Goal: Task Accomplishment & Management: Complete application form

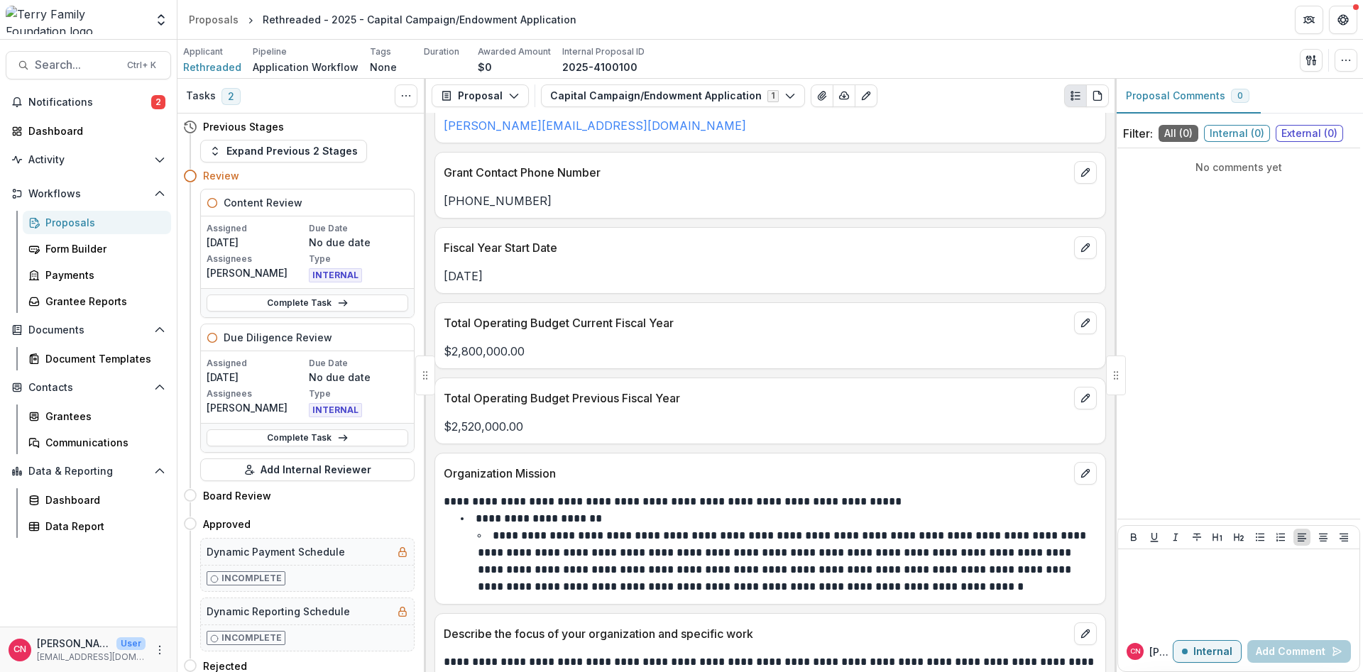
scroll to position [906, 0]
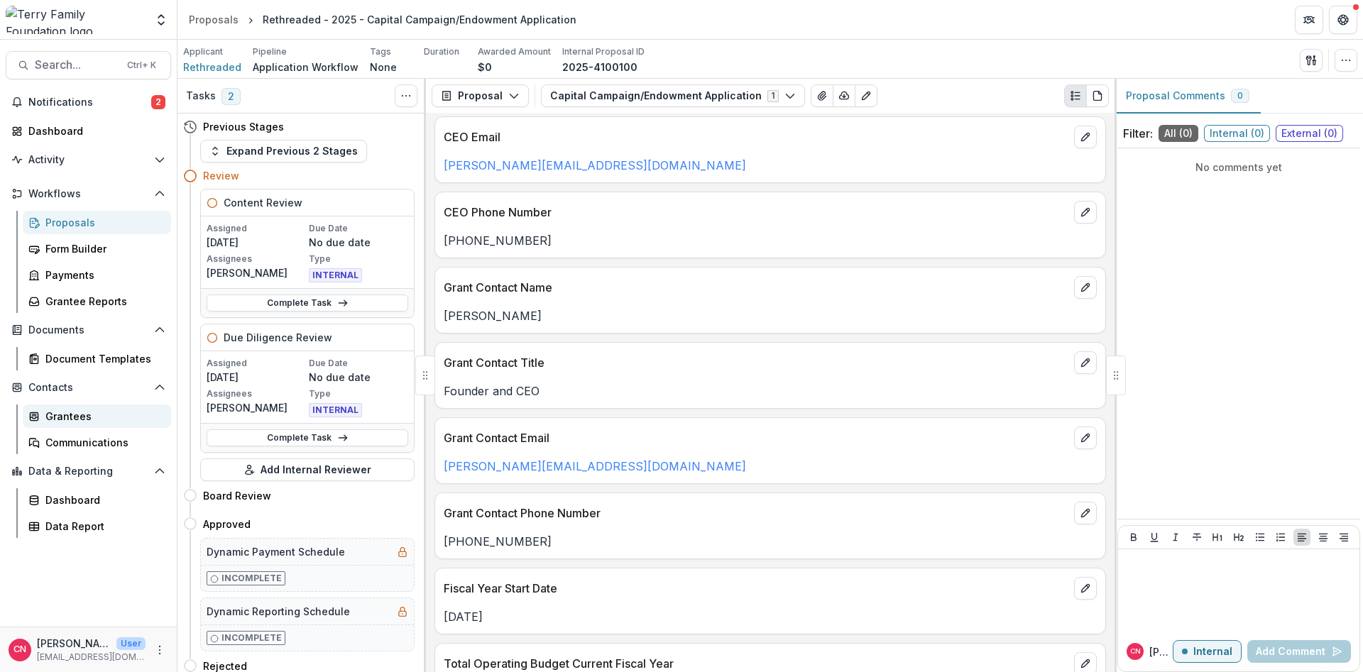
click at [59, 408] on link "Grantees" at bounding box center [97, 416] width 148 height 23
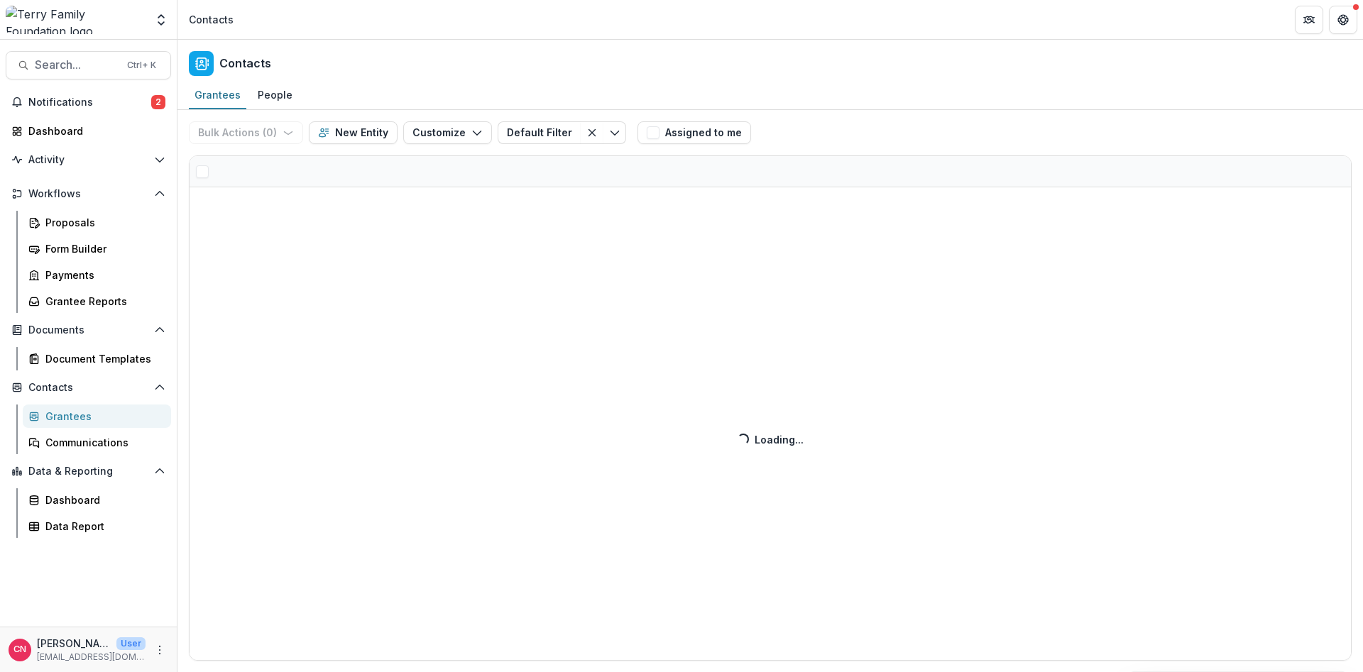
click at [56, 415] on div "Grantees" at bounding box center [102, 416] width 114 height 15
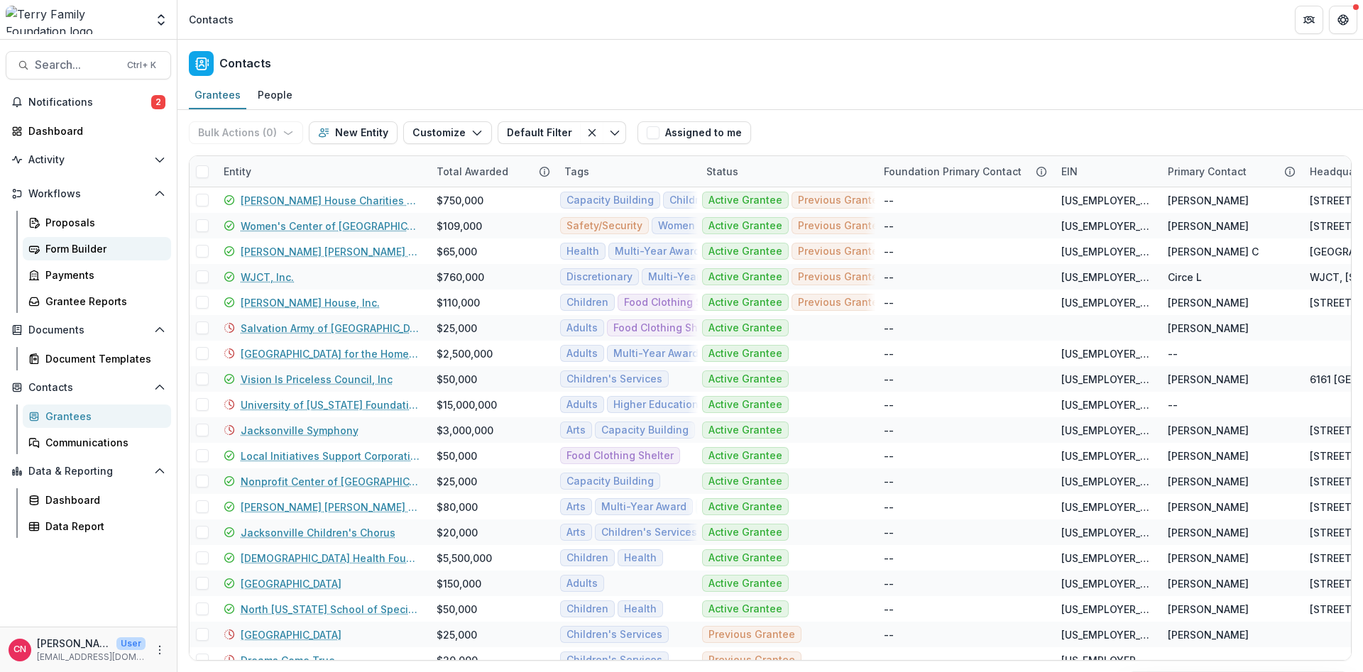
click at [55, 247] on div "Form Builder" at bounding box center [102, 248] width 114 height 15
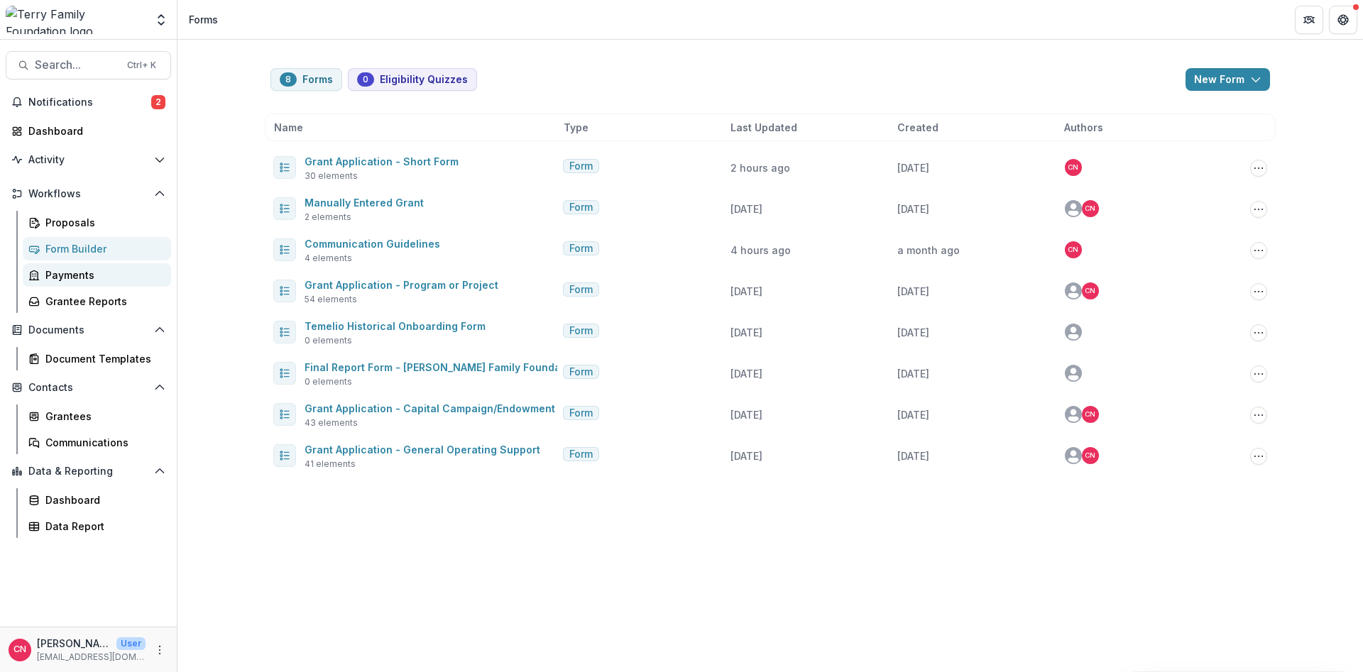
click at [79, 272] on div "Payments" at bounding box center [102, 275] width 114 height 15
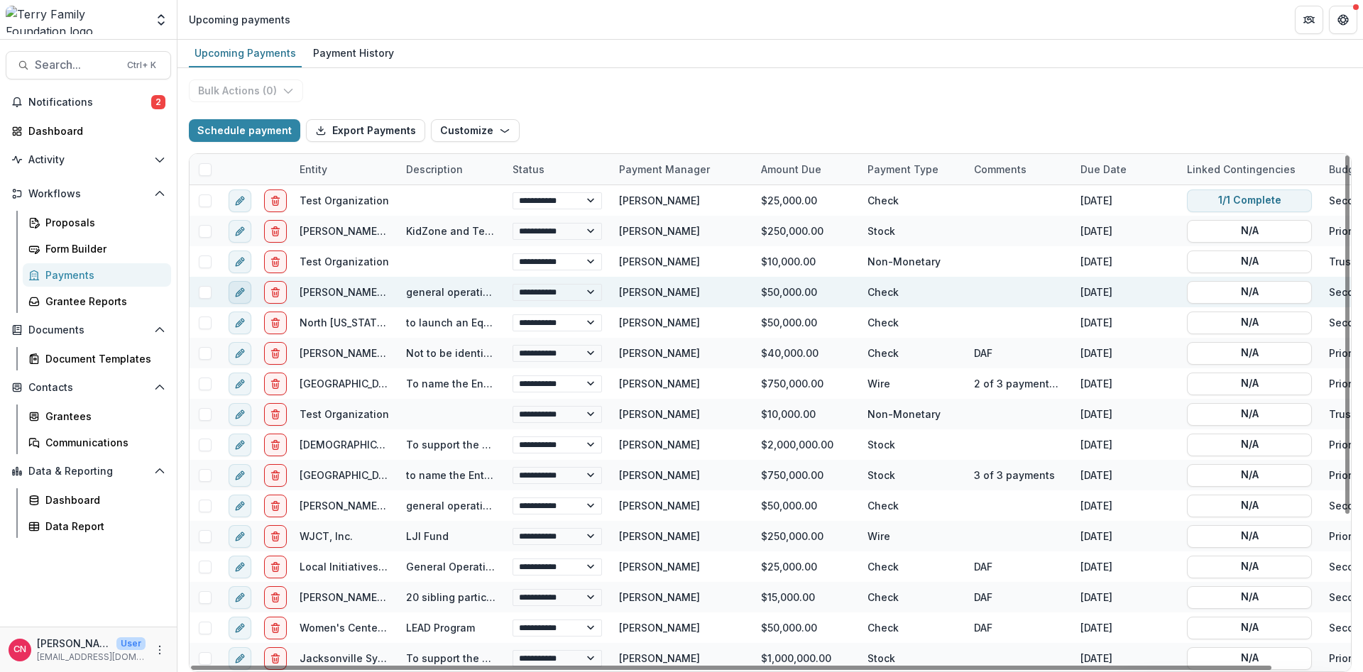
click at [240, 289] on icon "edit" at bounding box center [239, 292] width 11 height 11
select select "*****"
select select "**********"
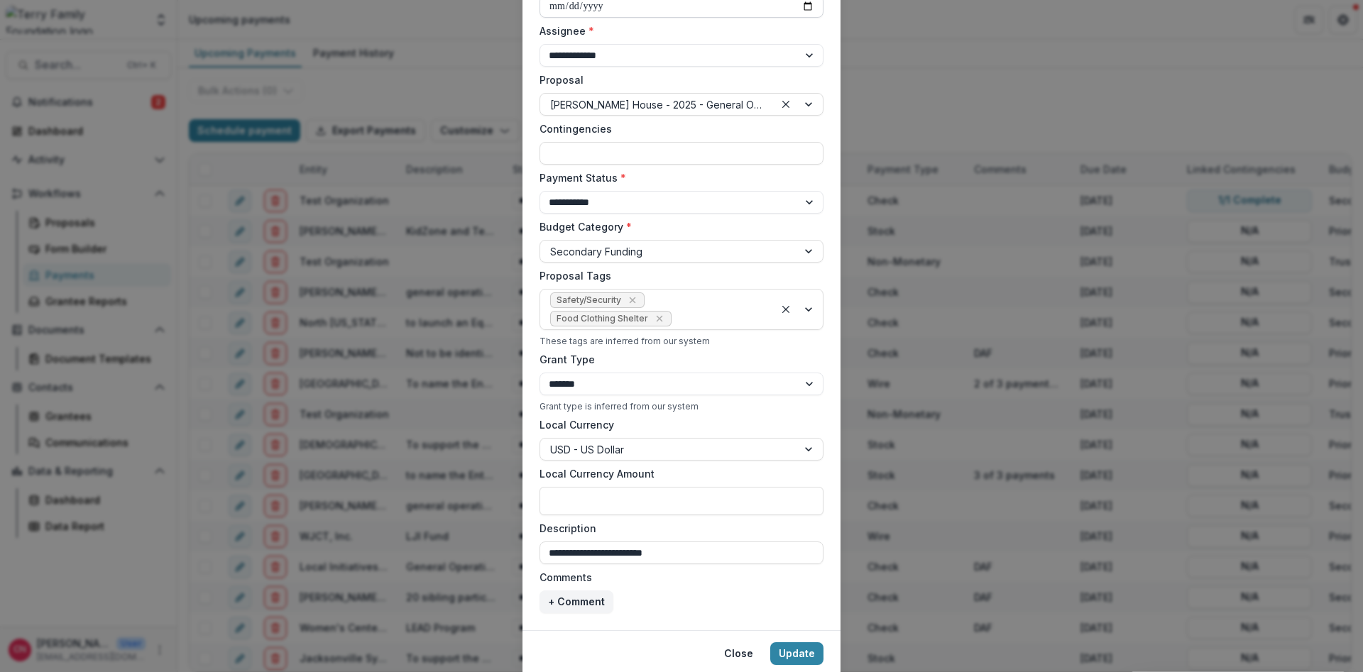
scroll to position [332, 0]
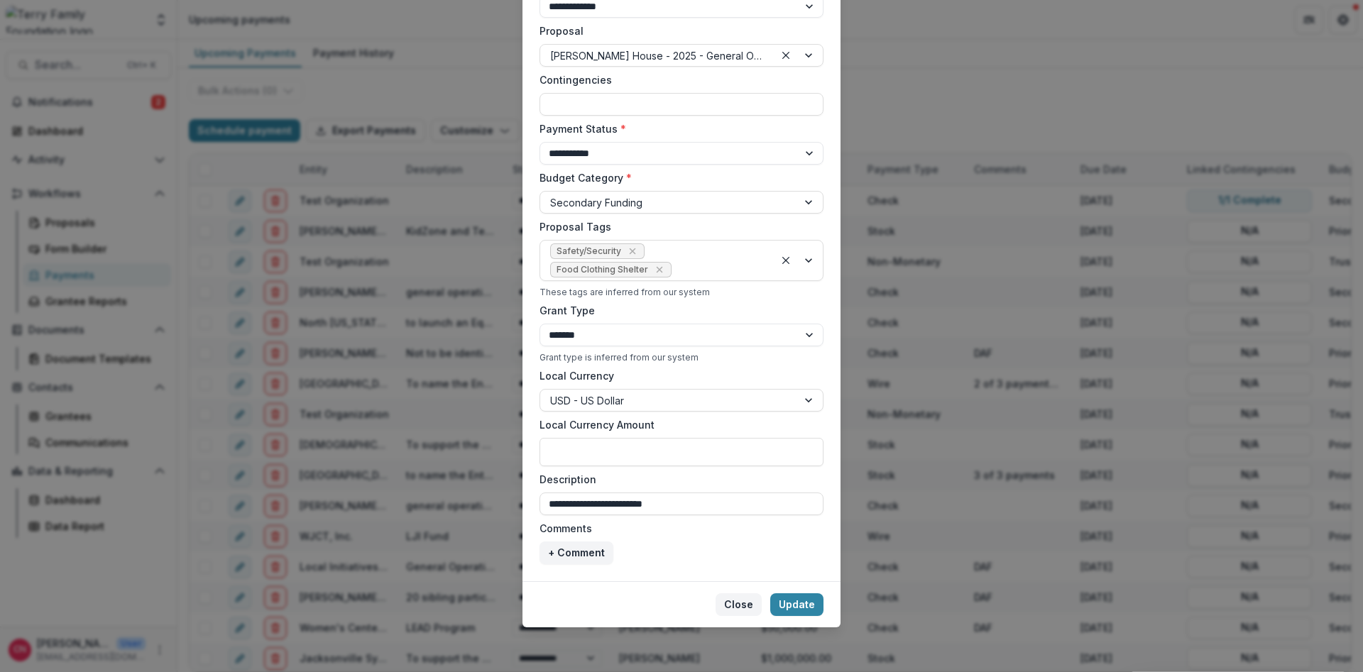
click at [742, 596] on button "Close" at bounding box center [739, 605] width 46 height 23
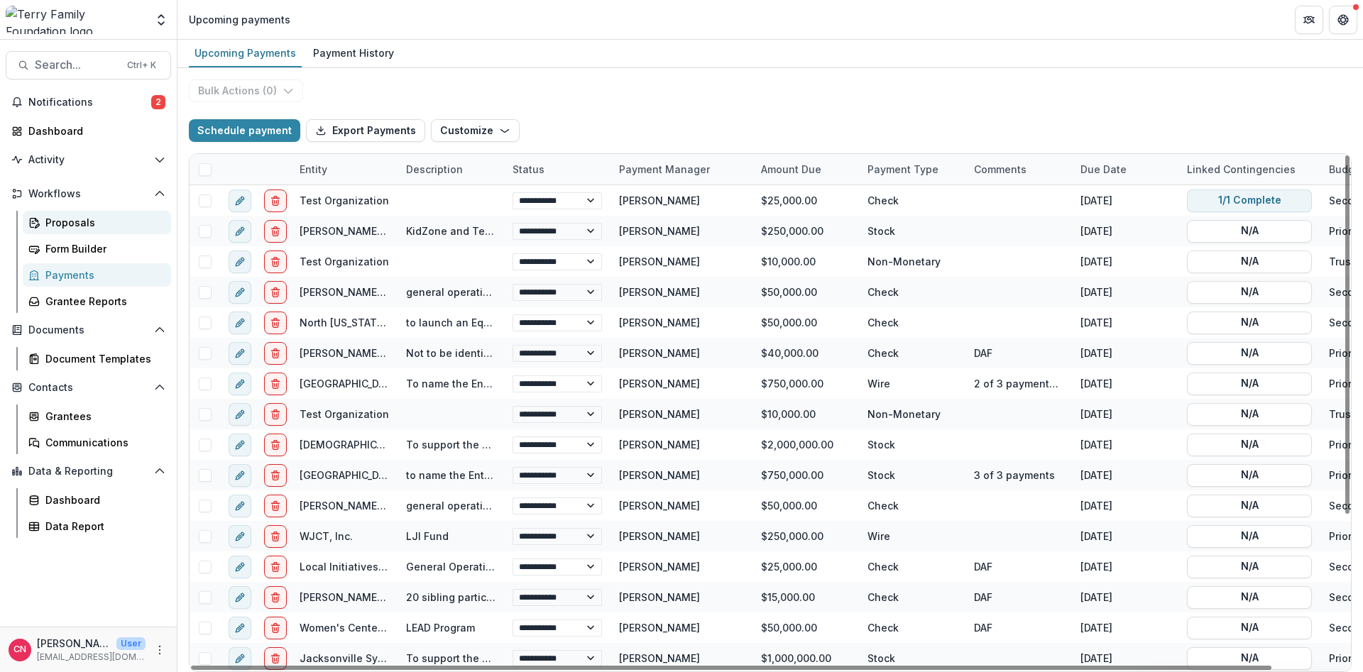
click at [53, 219] on div "Proposals" at bounding box center [102, 222] width 114 height 15
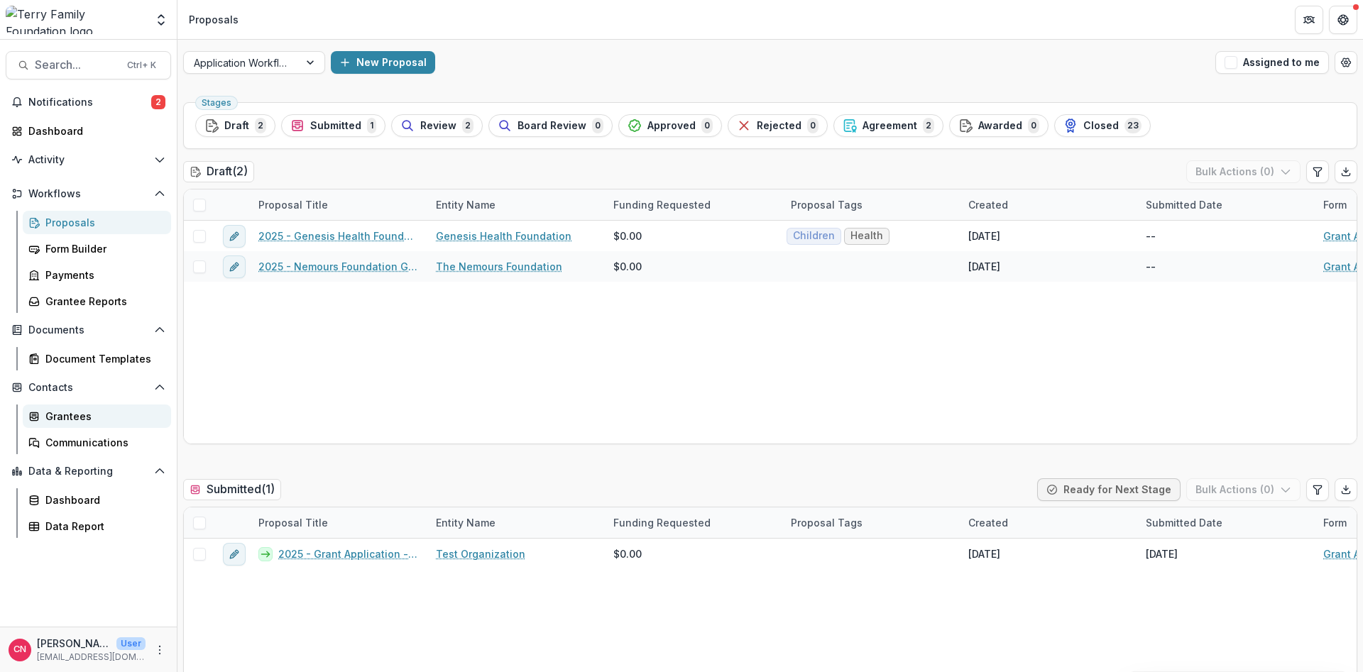
click at [75, 411] on div "Grantees" at bounding box center [102, 416] width 114 height 15
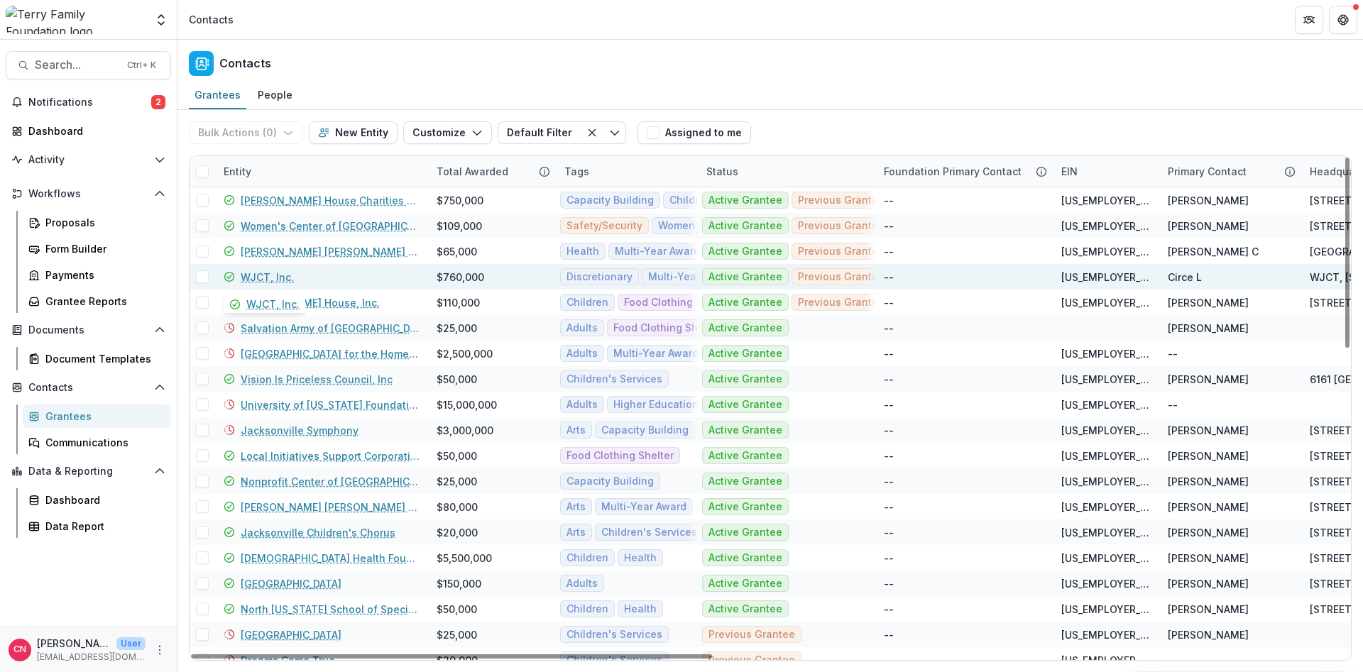
click at [259, 272] on link "WJCT, Inc." at bounding box center [267, 277] width 53 height 15
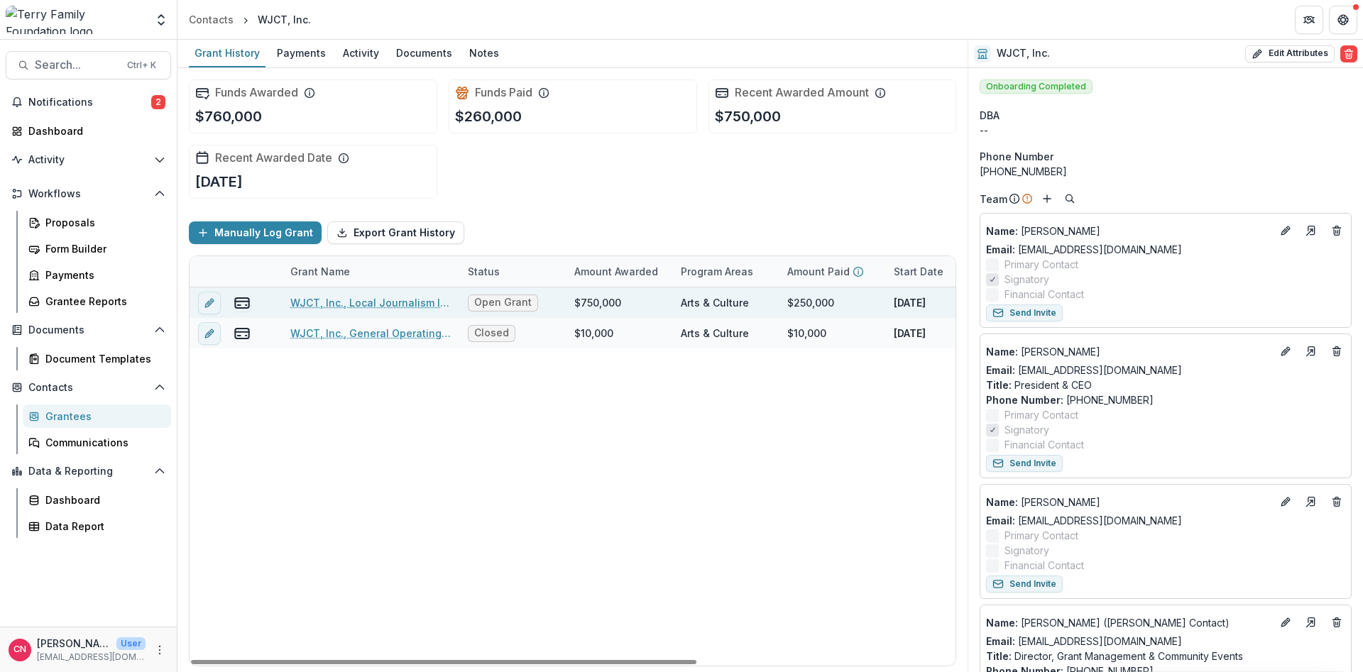
click at [349, 297] on link "WJCT, Inc., Local Journalism Initiative Fund" at bounding box center [370, 302] width 160 height 15
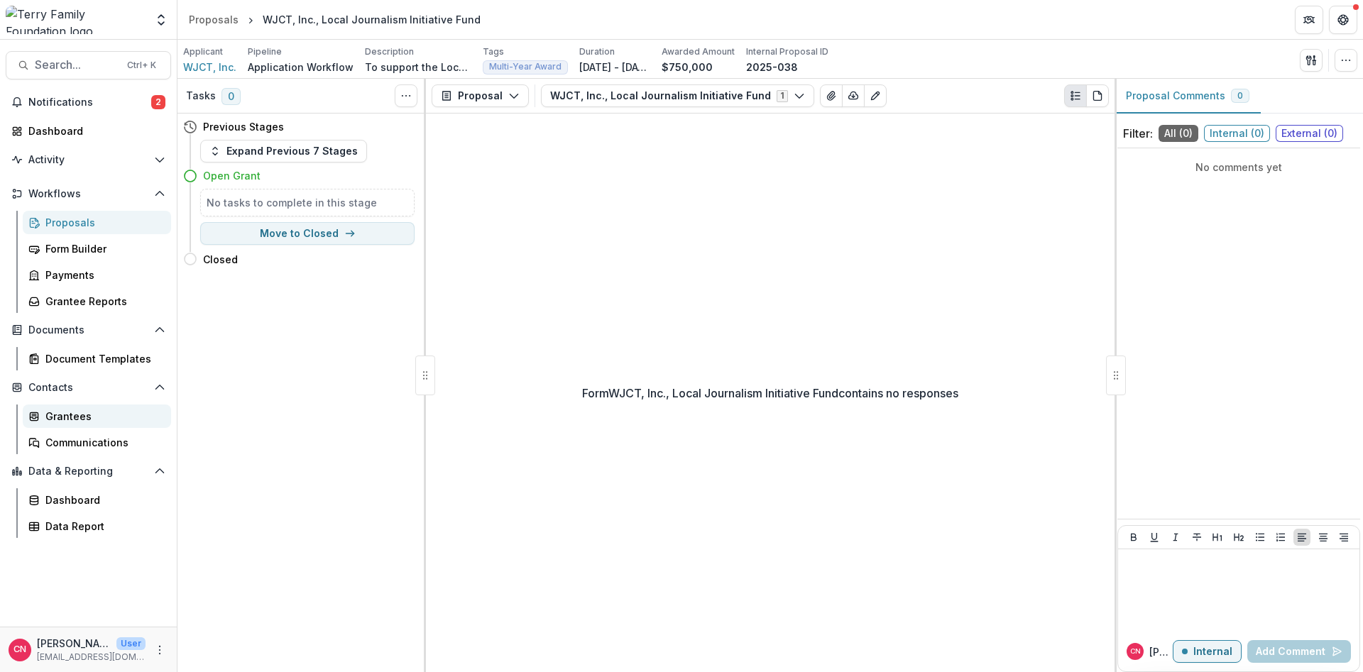
click at [75, 412] on div "Grantees" at bounding box center [102, 416] width 114 height 15
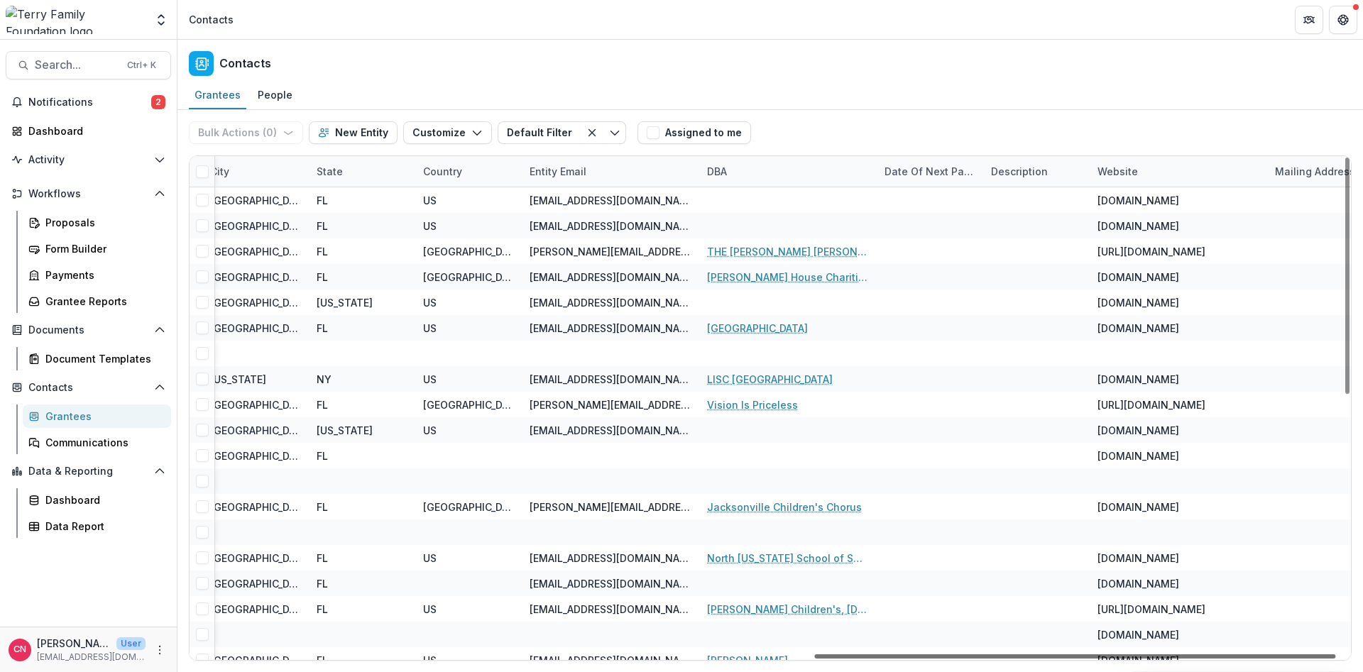
scroll to position [0, 1406]
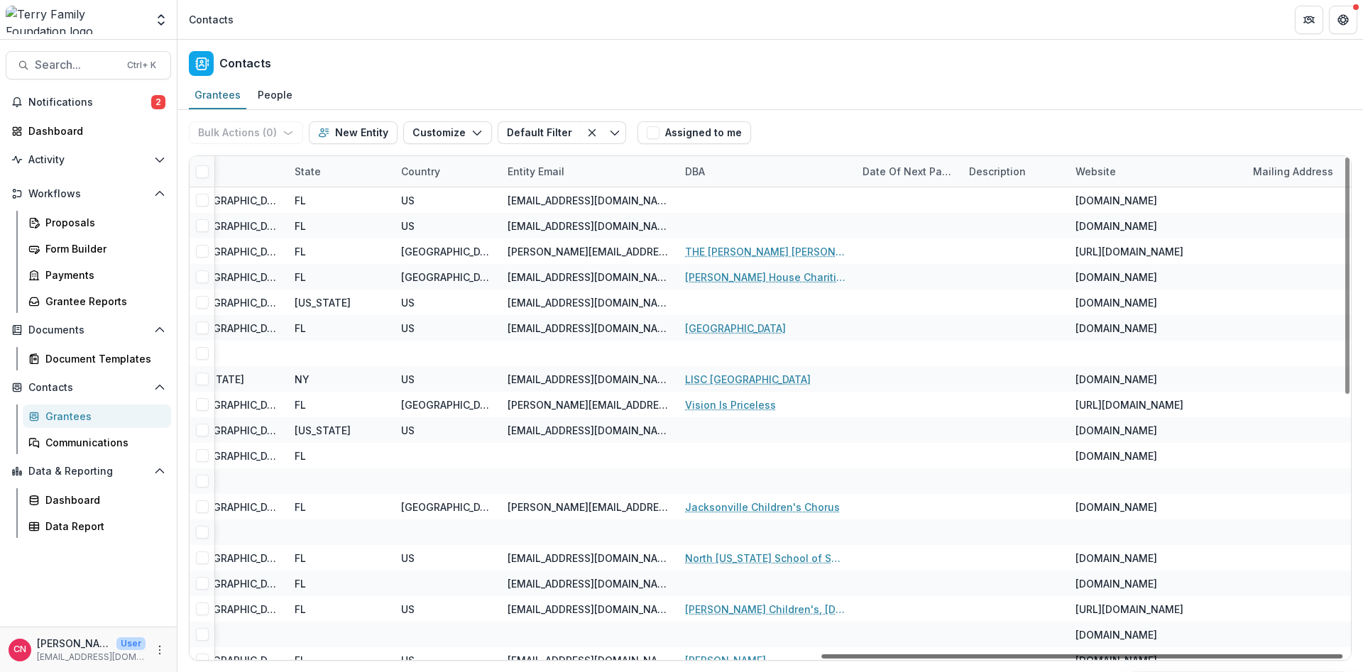
drag, startPoint x: 693, startPoint y: 657, endPoint x: 1363, endPoint y: 640, distance: 669.8
click at [1343, 655] on div at bounding box center [1081, 657] width 521 height 4
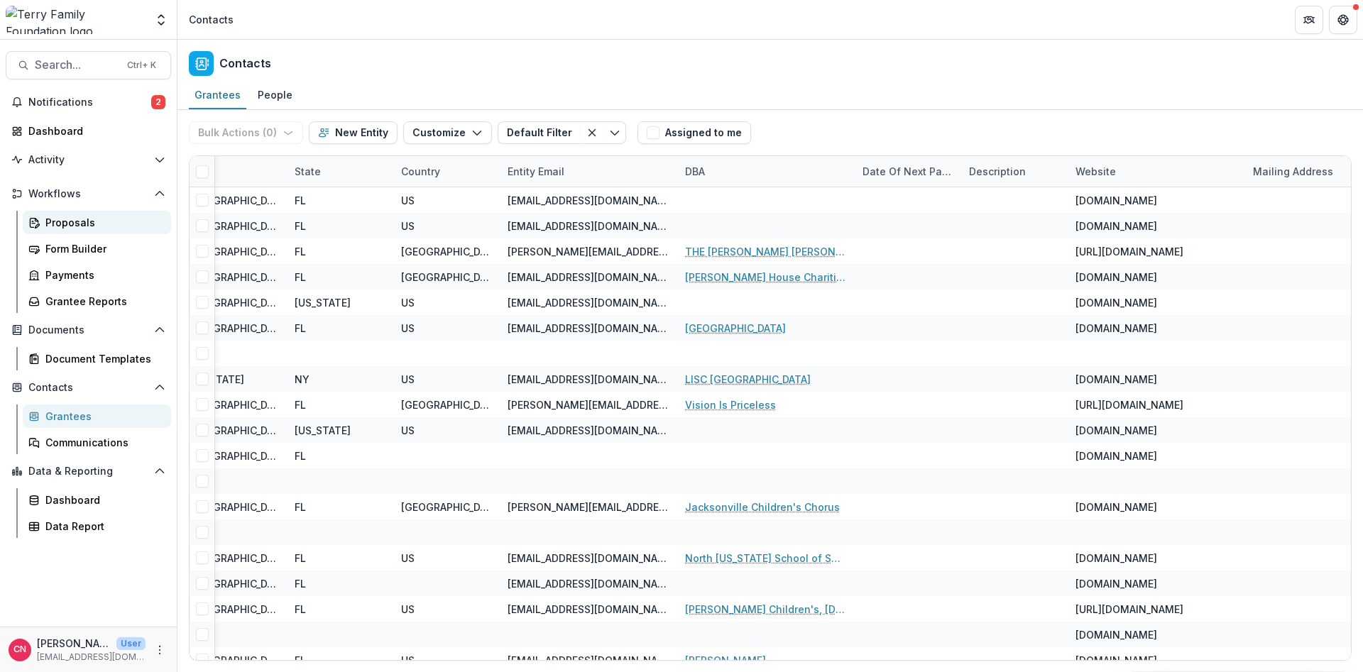
click at [73, 219] on div "Proposals" at bounding box center [102, 222] width 114 height 15
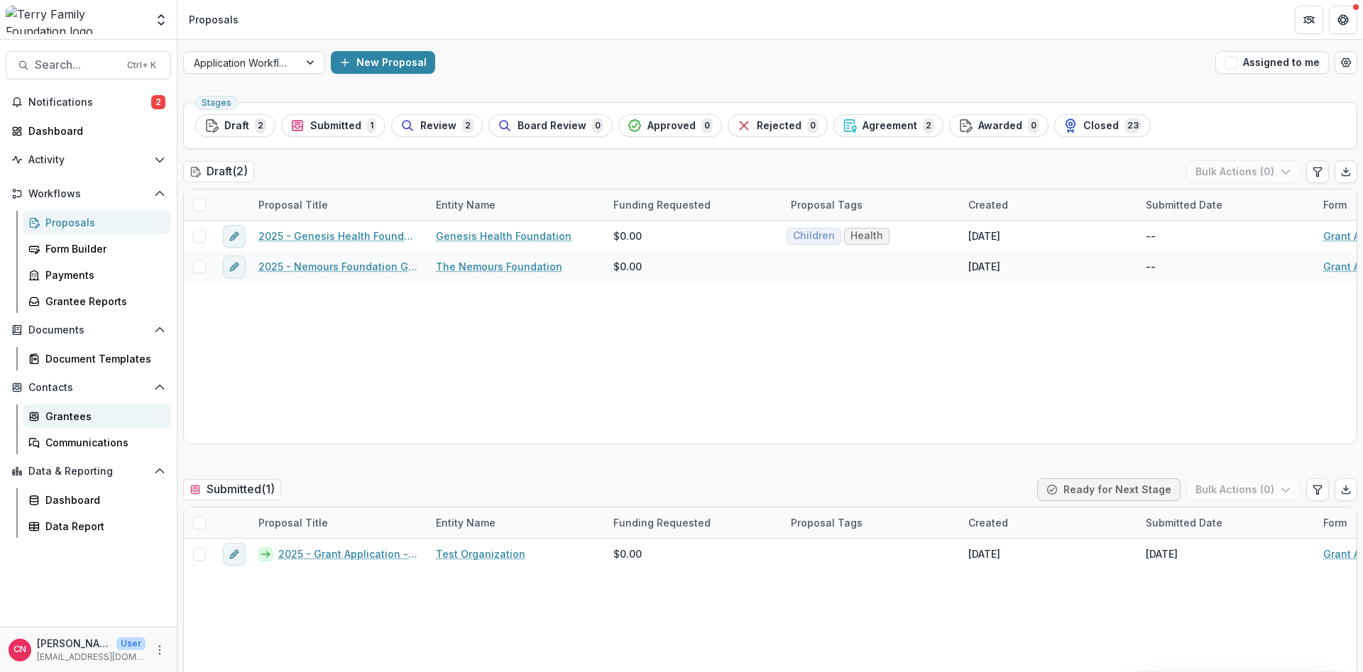
click at [54, 414] on div "Grantees" at bounding box center [102, 416] width 114 height 15
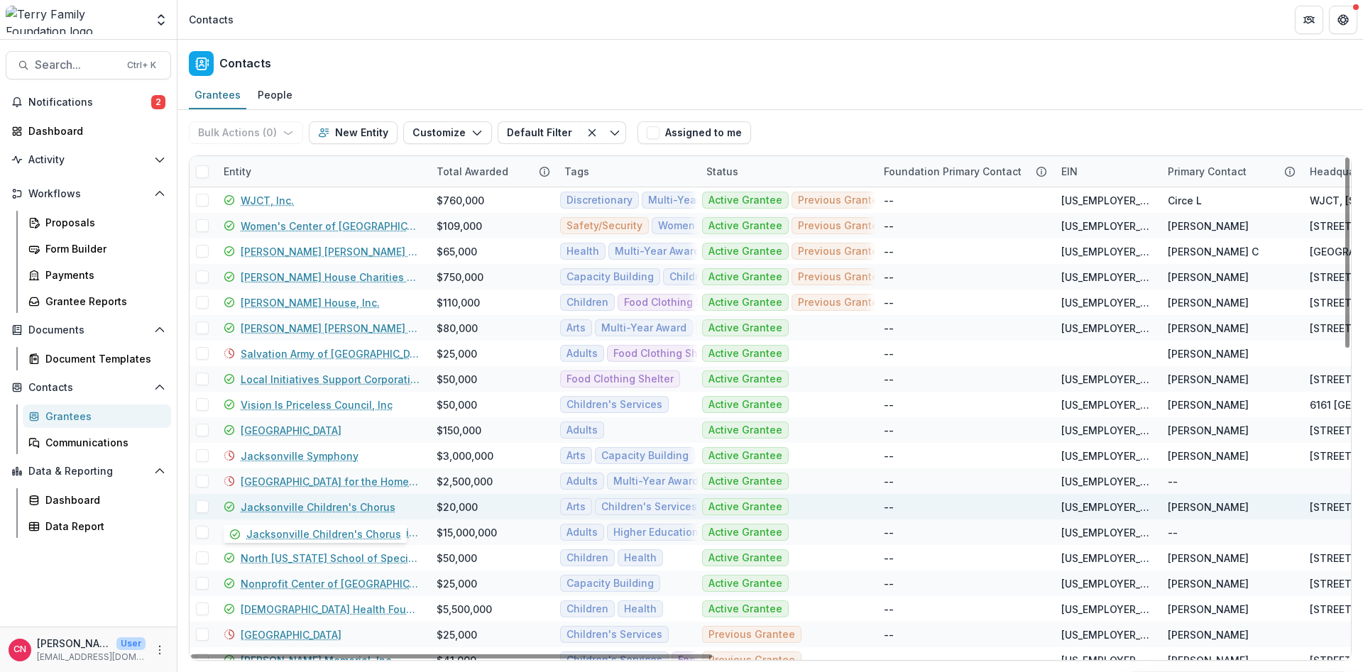
click at [269, 508] on link "Jacksonville Children's Chorus" at bounding box center [318, 507] width 155 height 15
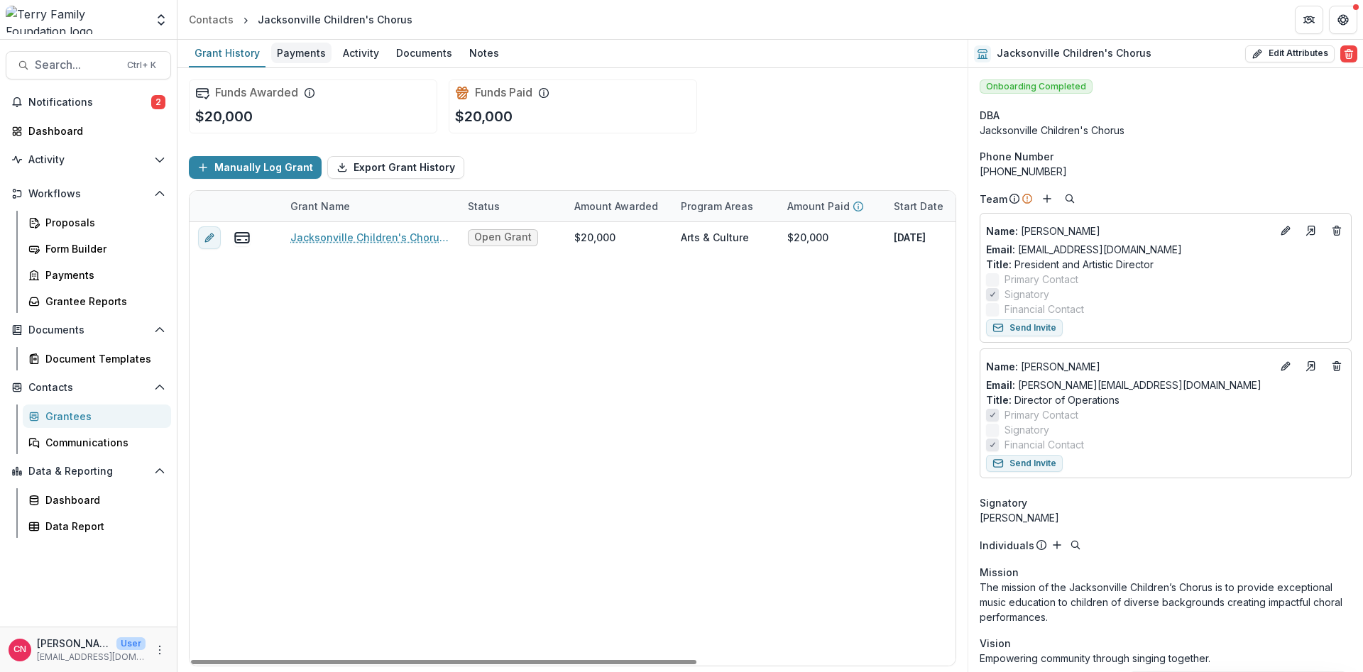
click at [286, 45] on div "Payments" at bounding box center [301, 53] width 60 height 21
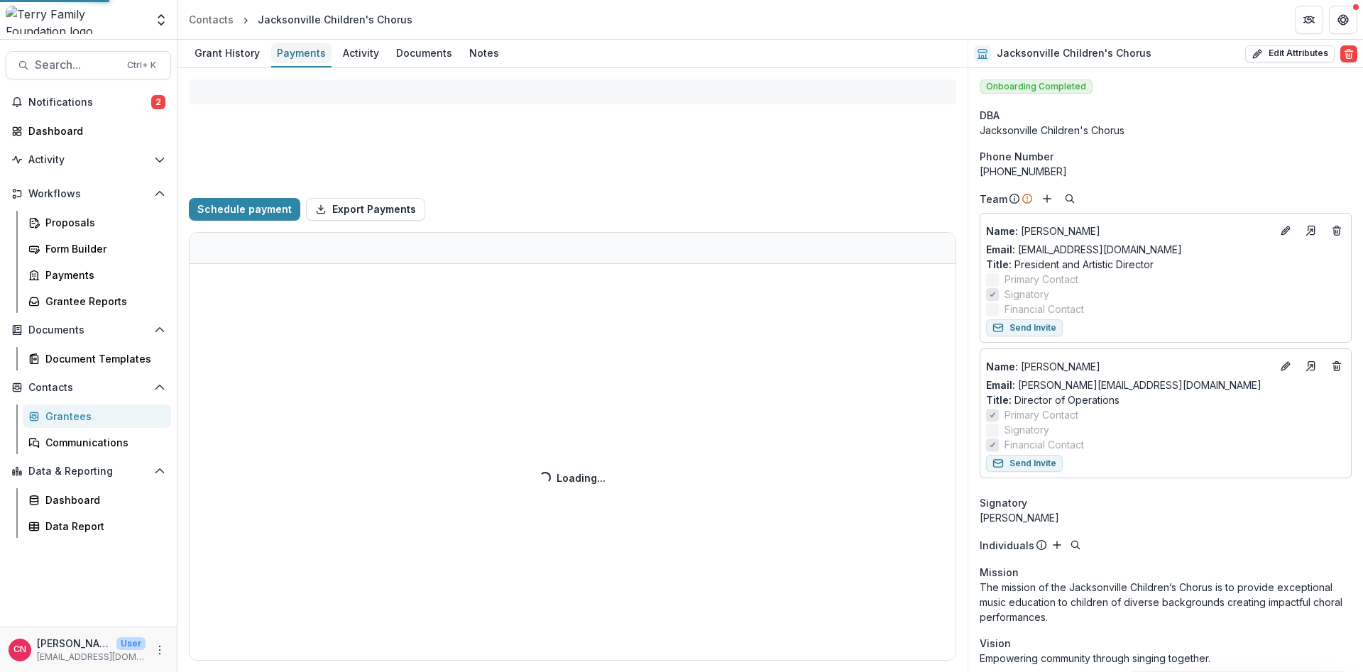
select select "****"
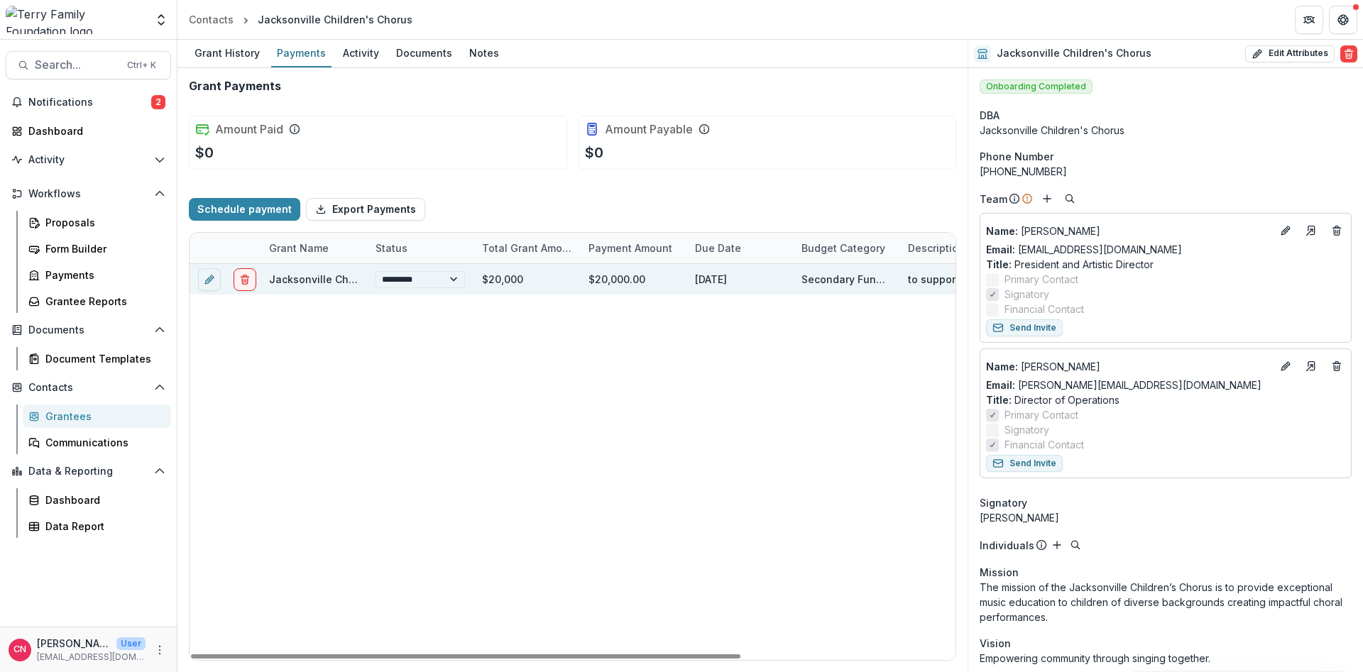
select select "****"
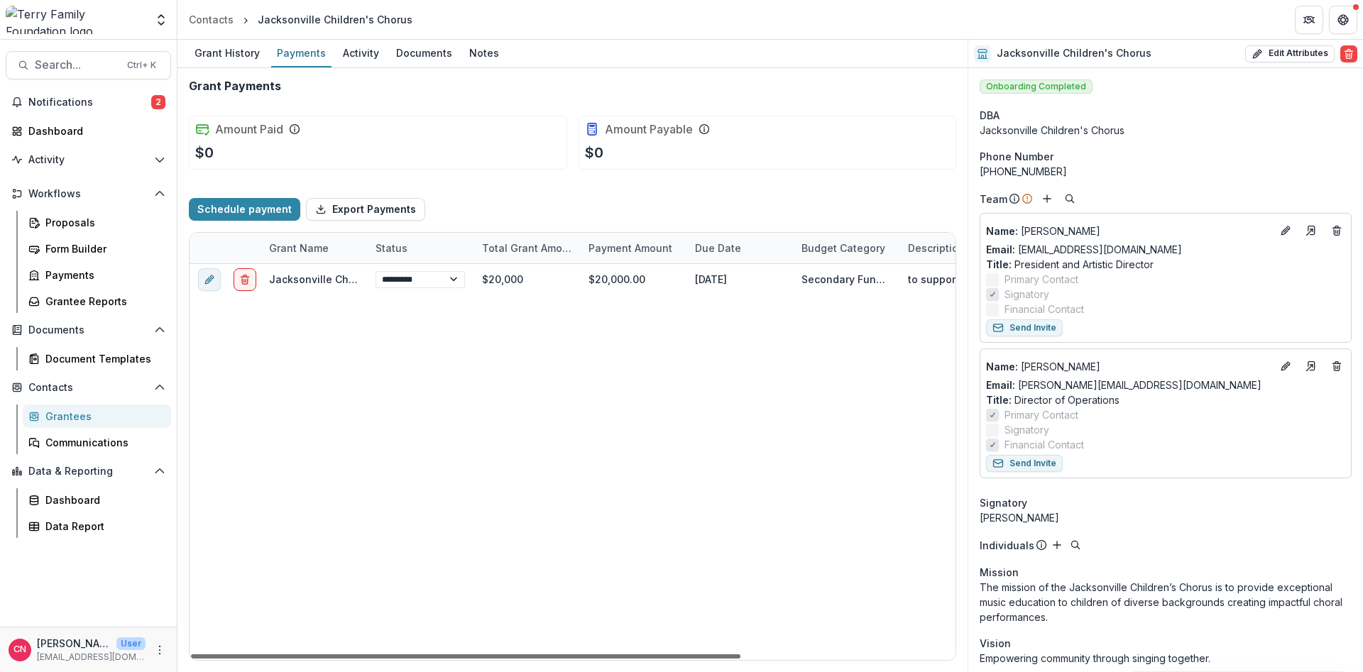
drag, startPoint x: 696, startPoint y: 655, endPoint x: 484, endPoint y: 664, distance: 212.5
click at [484, 659] on div at bounding box center [466, 657] width 550 height 4
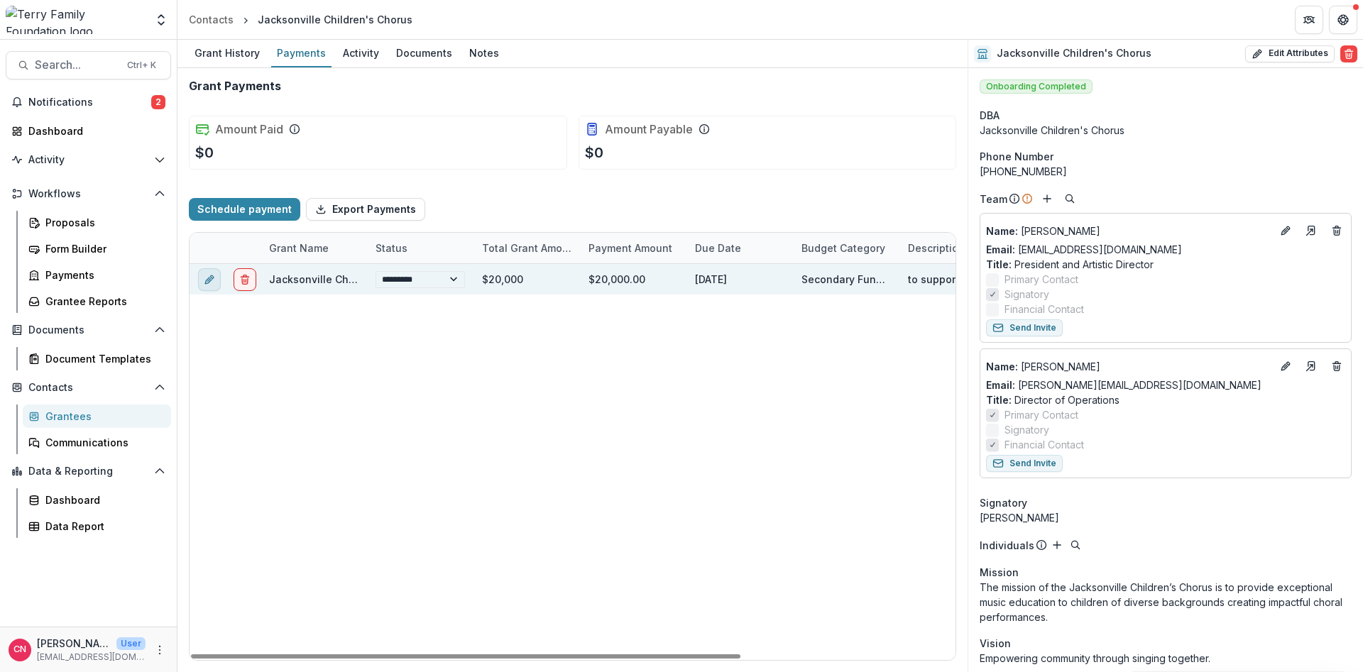
click at [204, 275] on icon "edit" at bounding box center [209, 279] width 11 height 11
select select "****"
select select "**********"
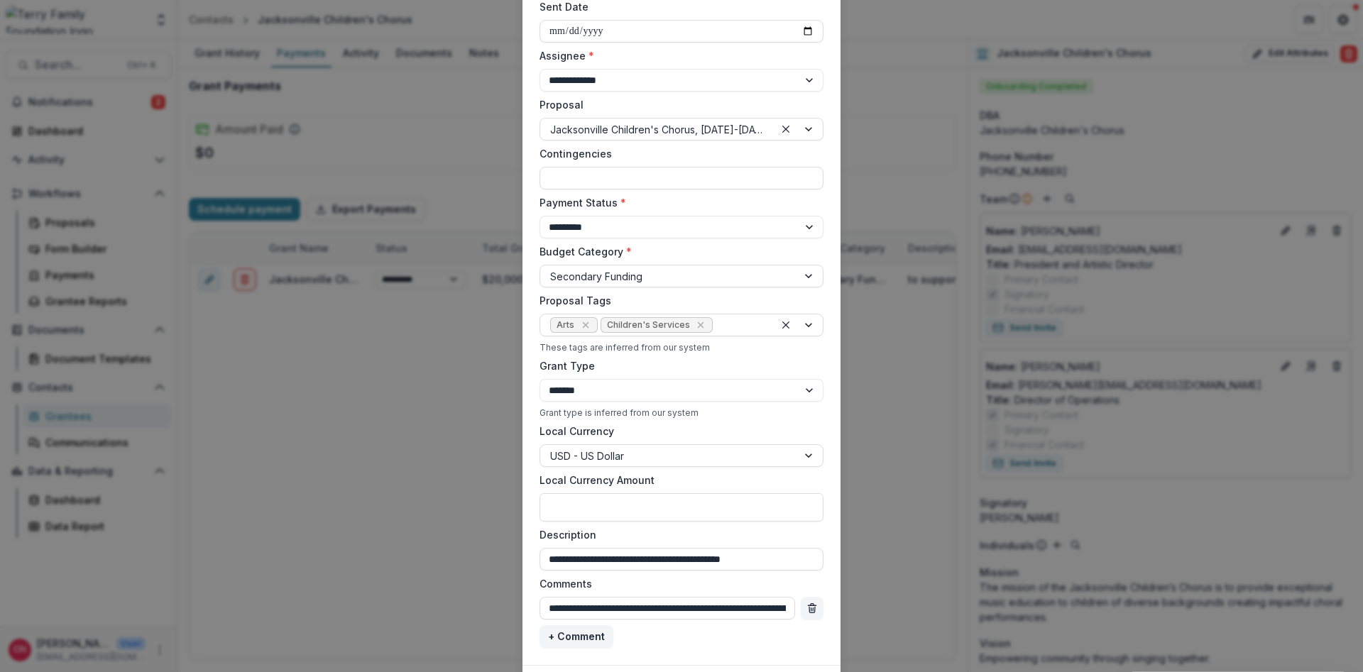
scroll to position [277, 0]
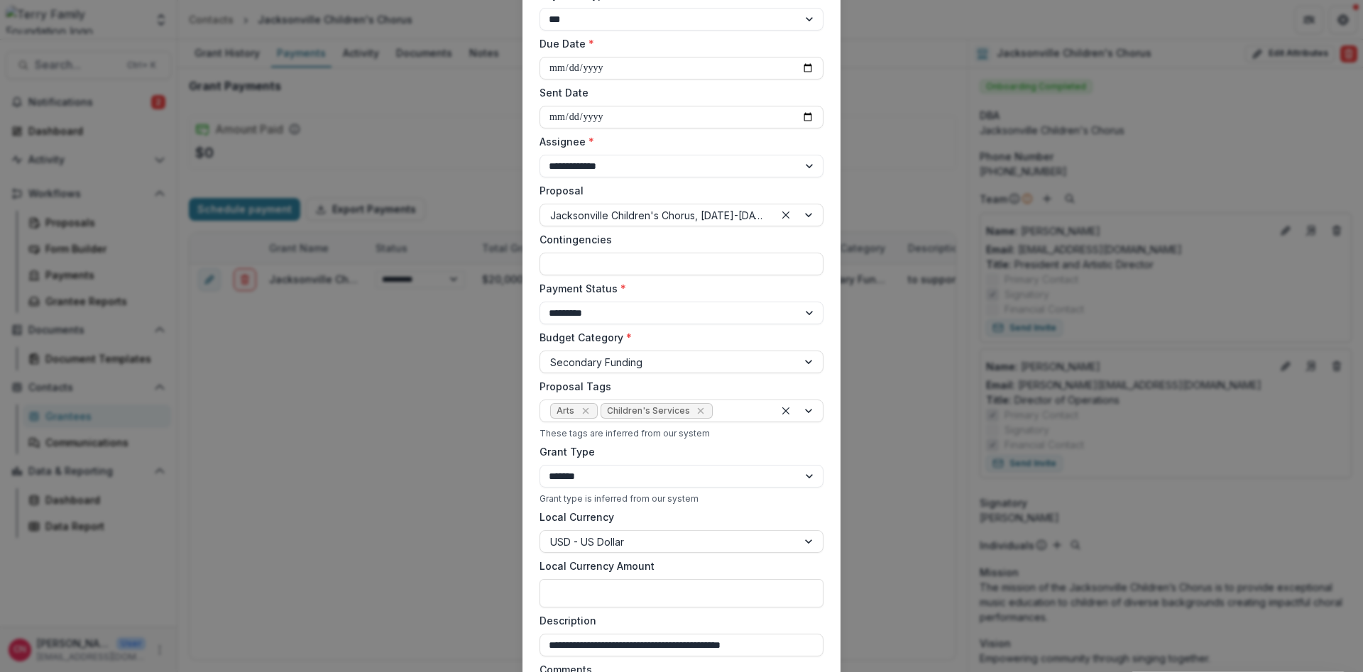
select select "****"
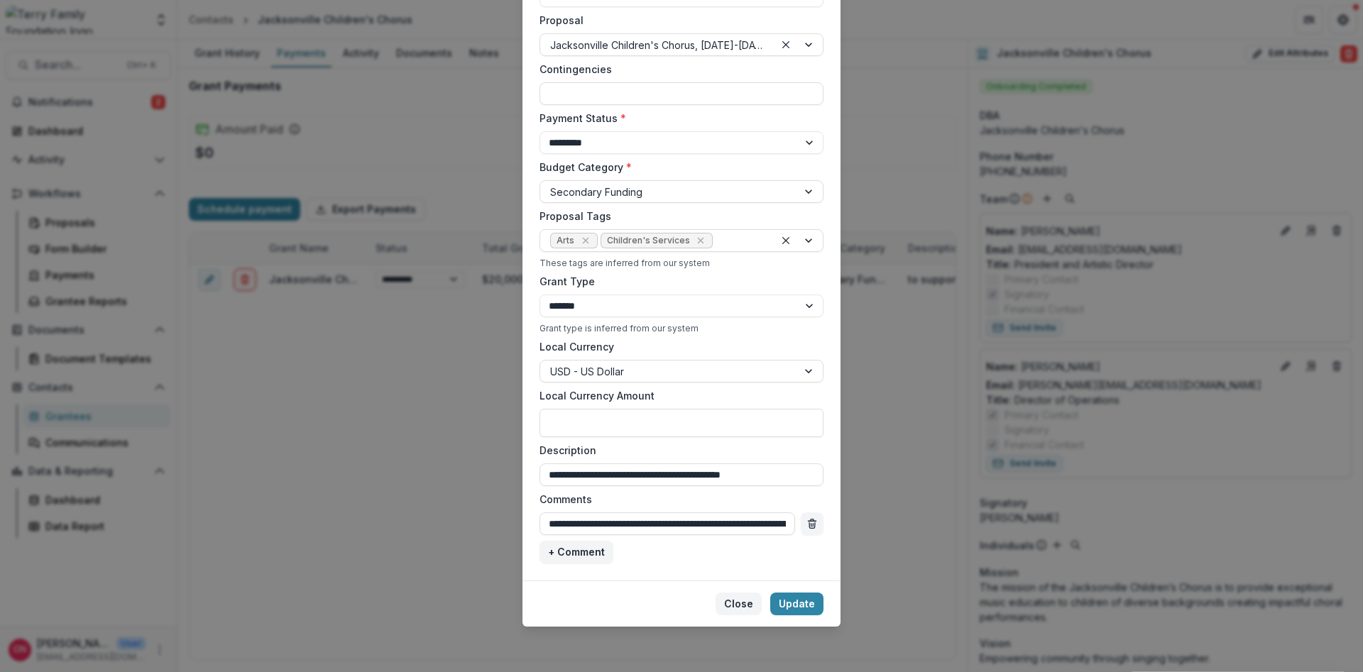
click at [735, 602] on button "Close" at bounding box center [739, 604] width 46 height 23
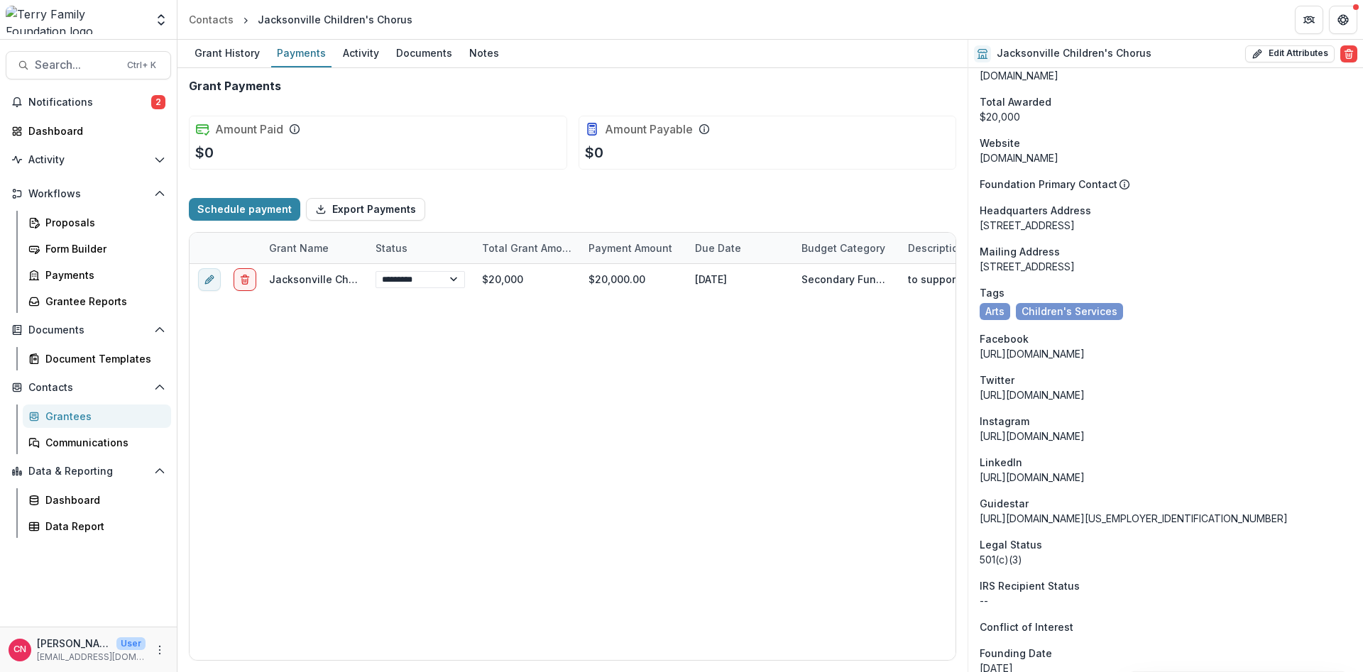
scroll to position [852, 0]
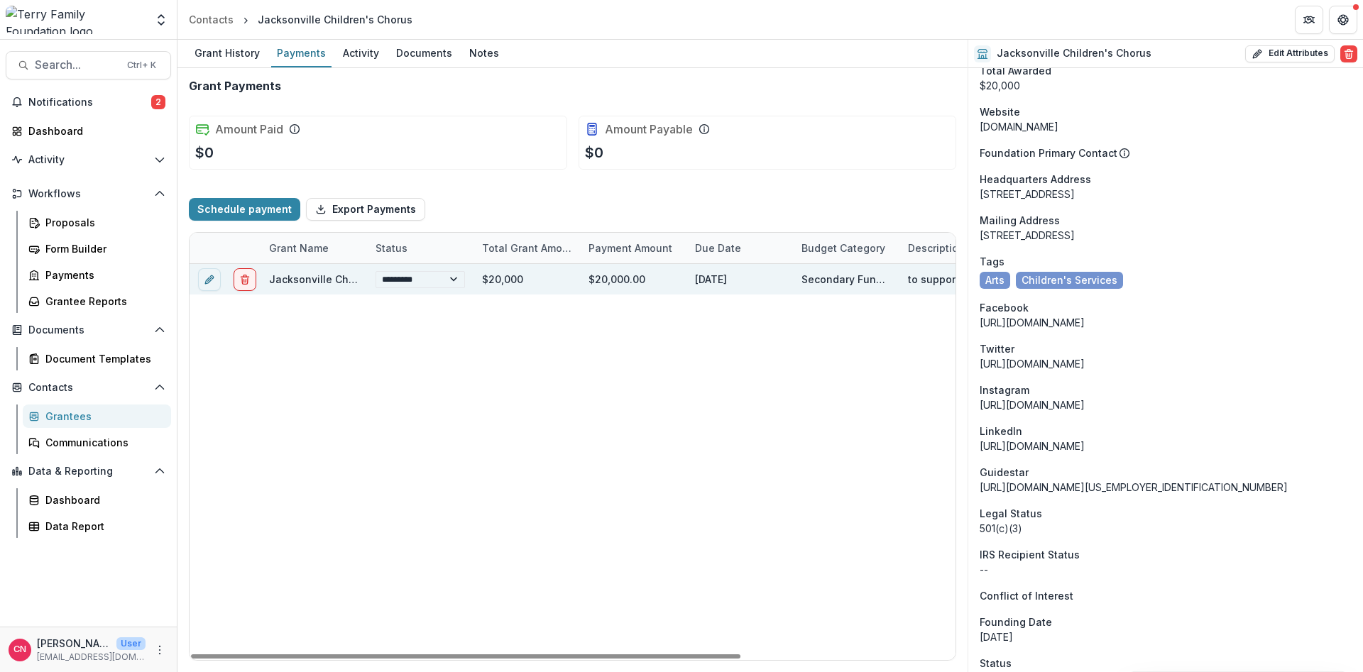
select select "****"
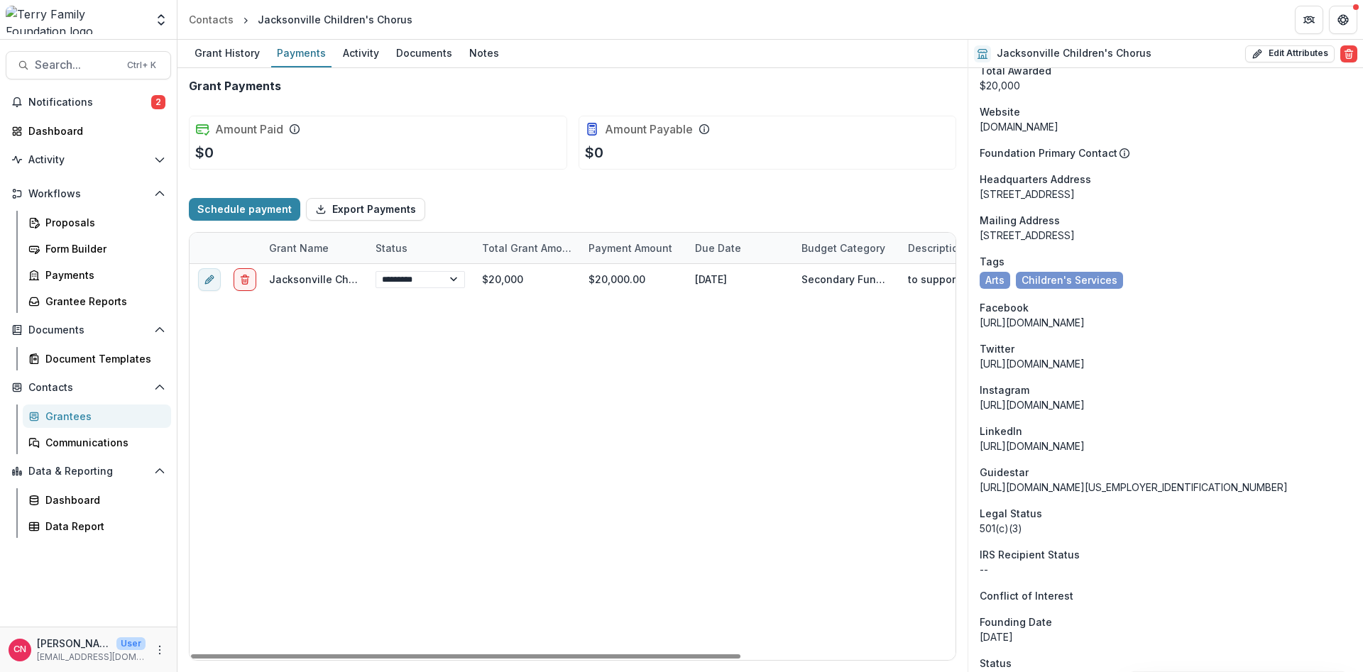
click at [78, 415] on div "Grantees" at bounding box center [102, 416] width 114 height 15
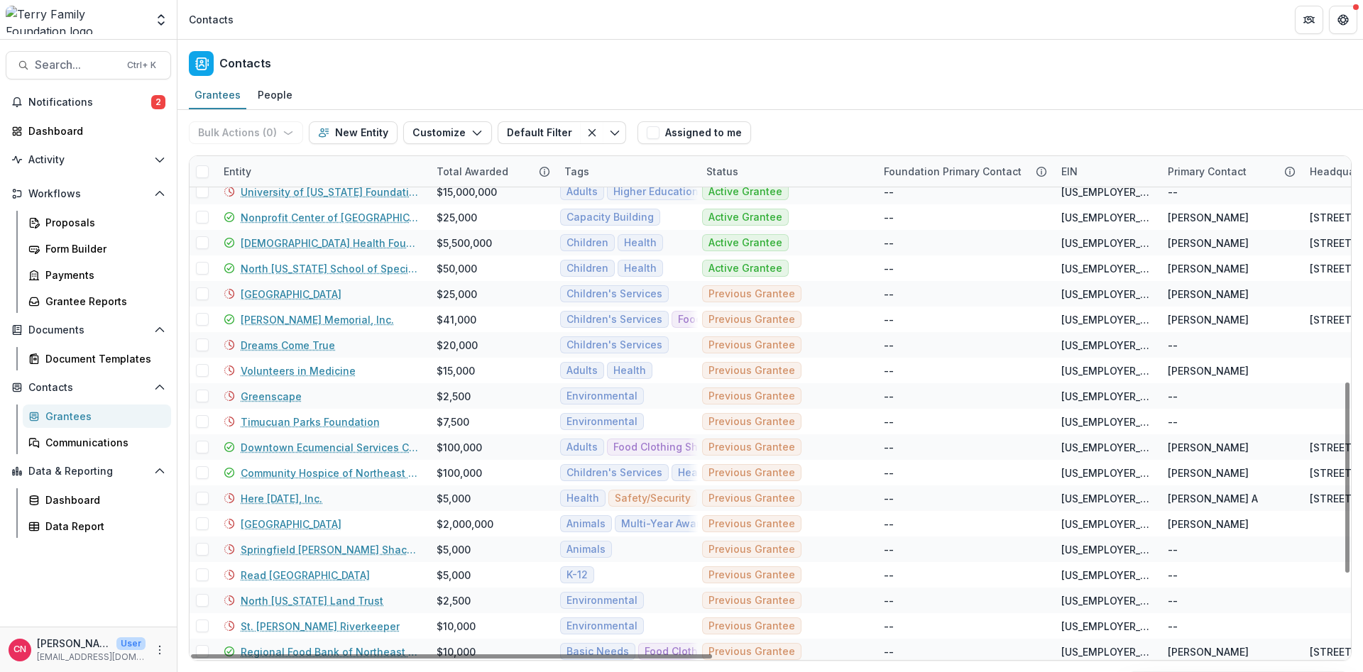
scroll to position [682, 0]
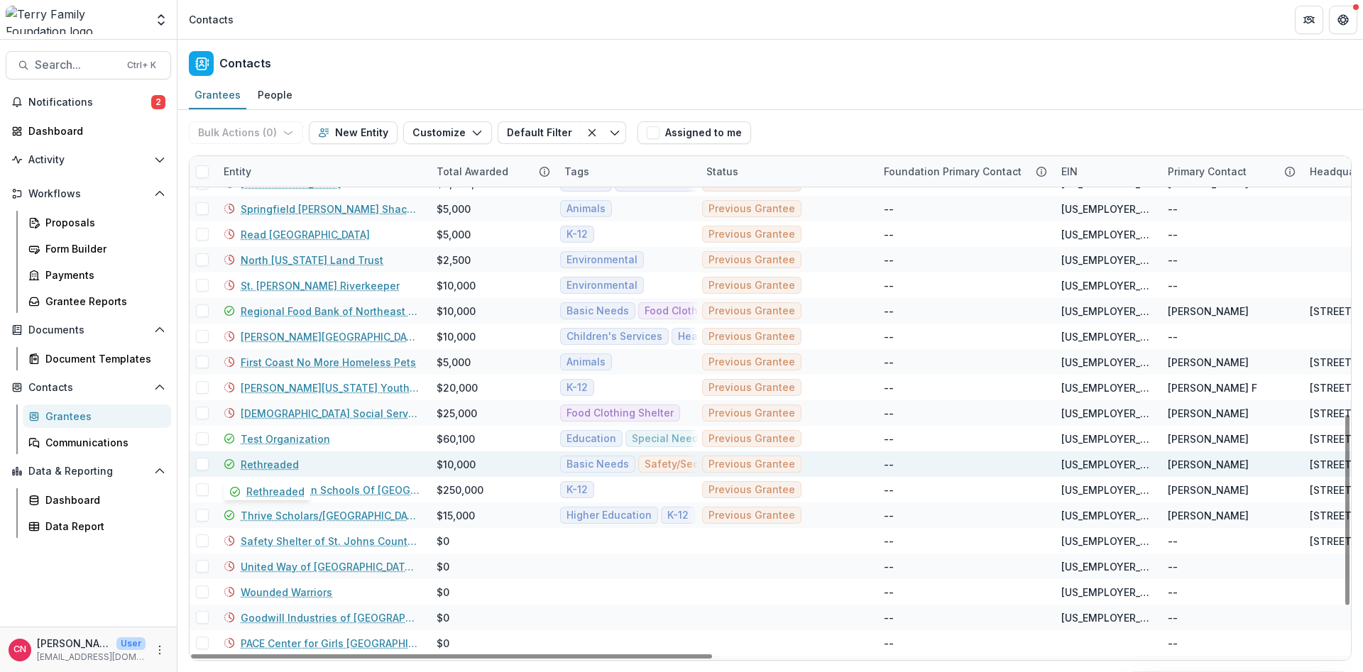
click at [261, 466] on link "Rethreaded" at bounding box center [270, 464] width 58 height 15
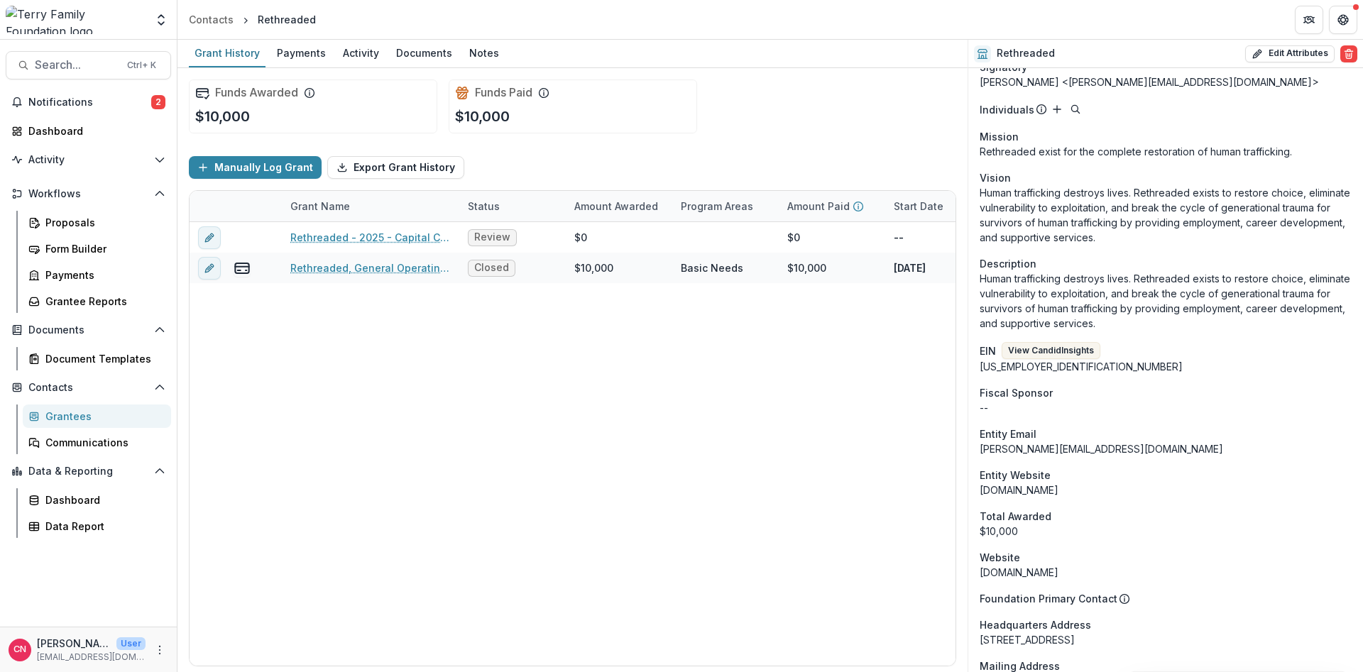
scroll to position [596, 0]
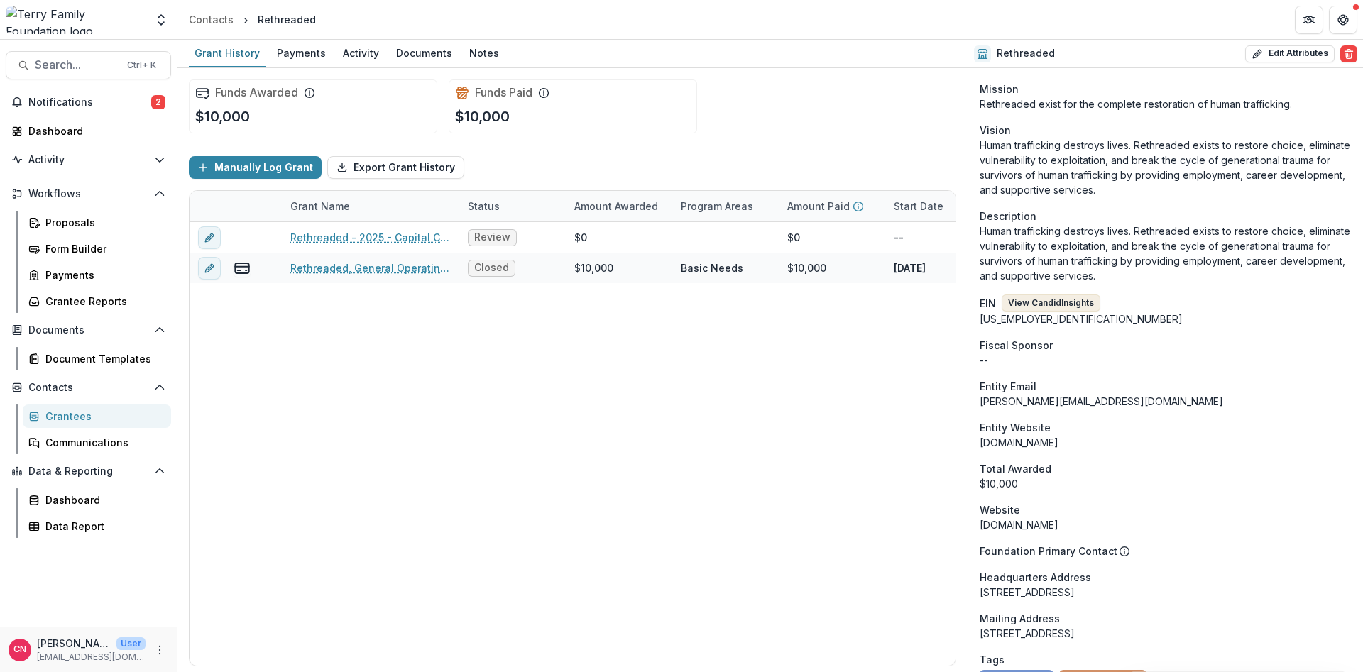
click at [1074, 295] on button "View Candid Insights" at bounding box center [1051, 303] width 99 height 17
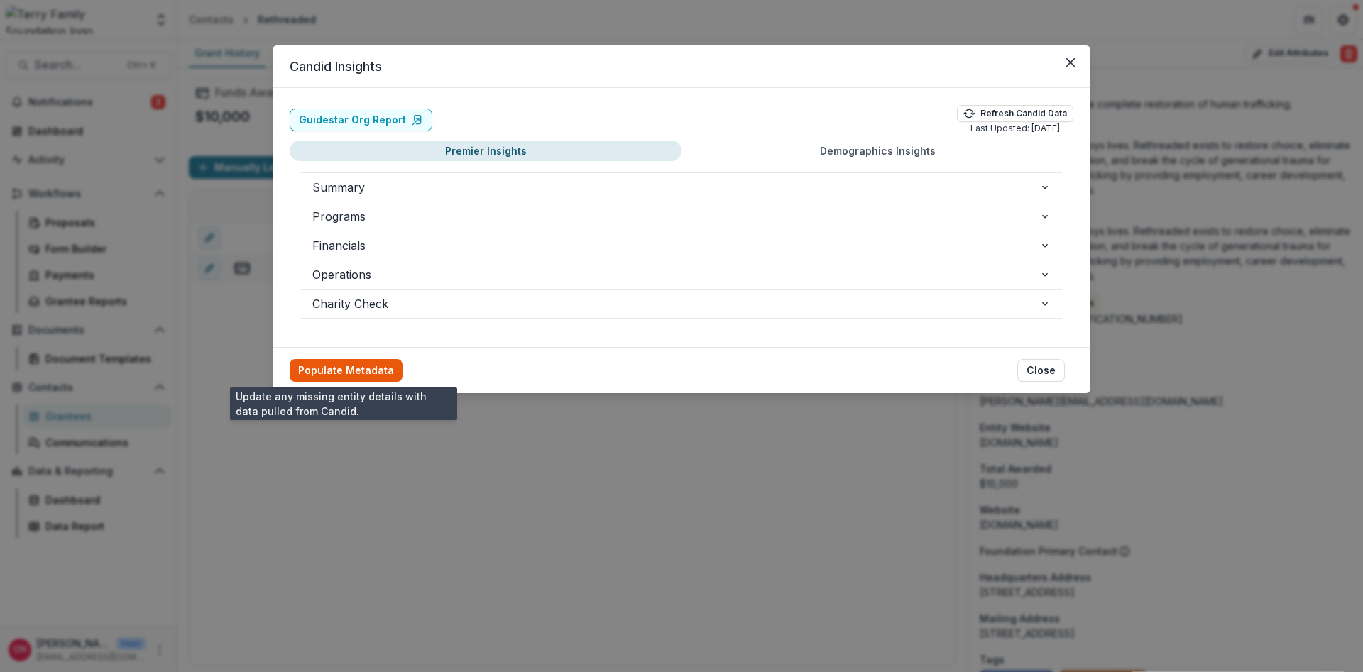
click at [361, 367] on button "Populate Metadata" at bounding box center [346, 370] width 113 height 23
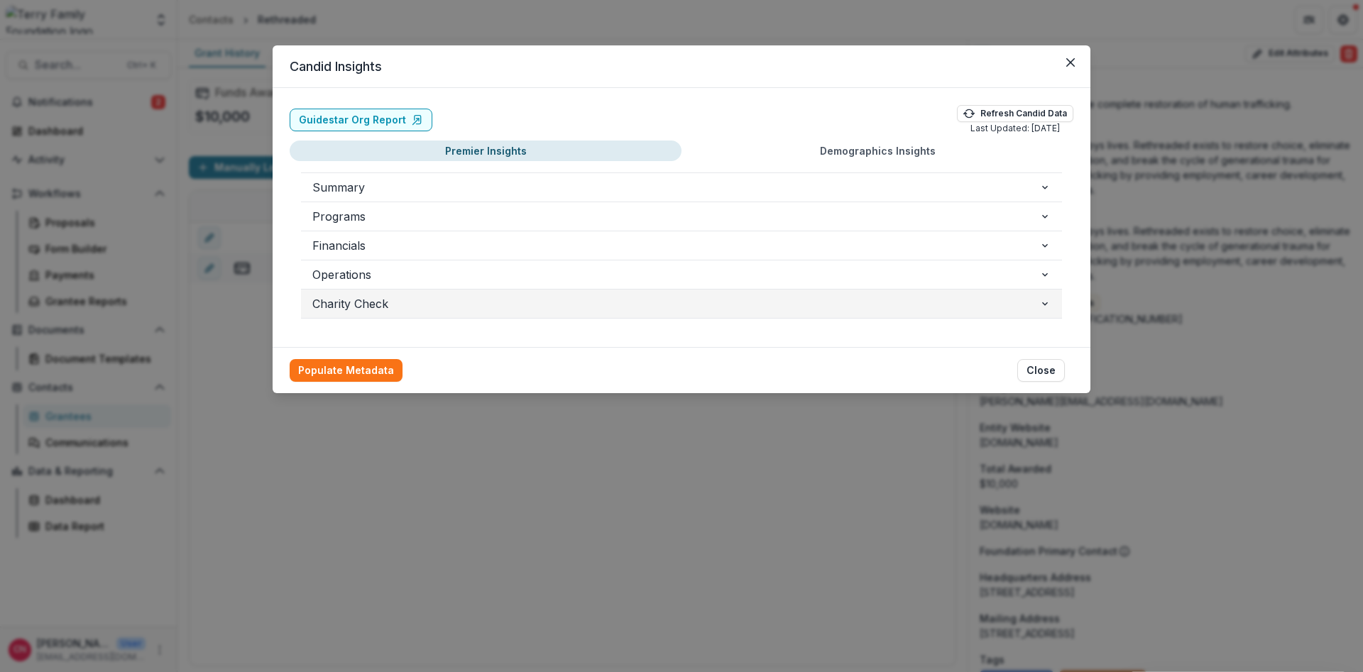
click at [1046, 297] on button "Charity Check" at bounding box center [681, 304] width 761 height 28
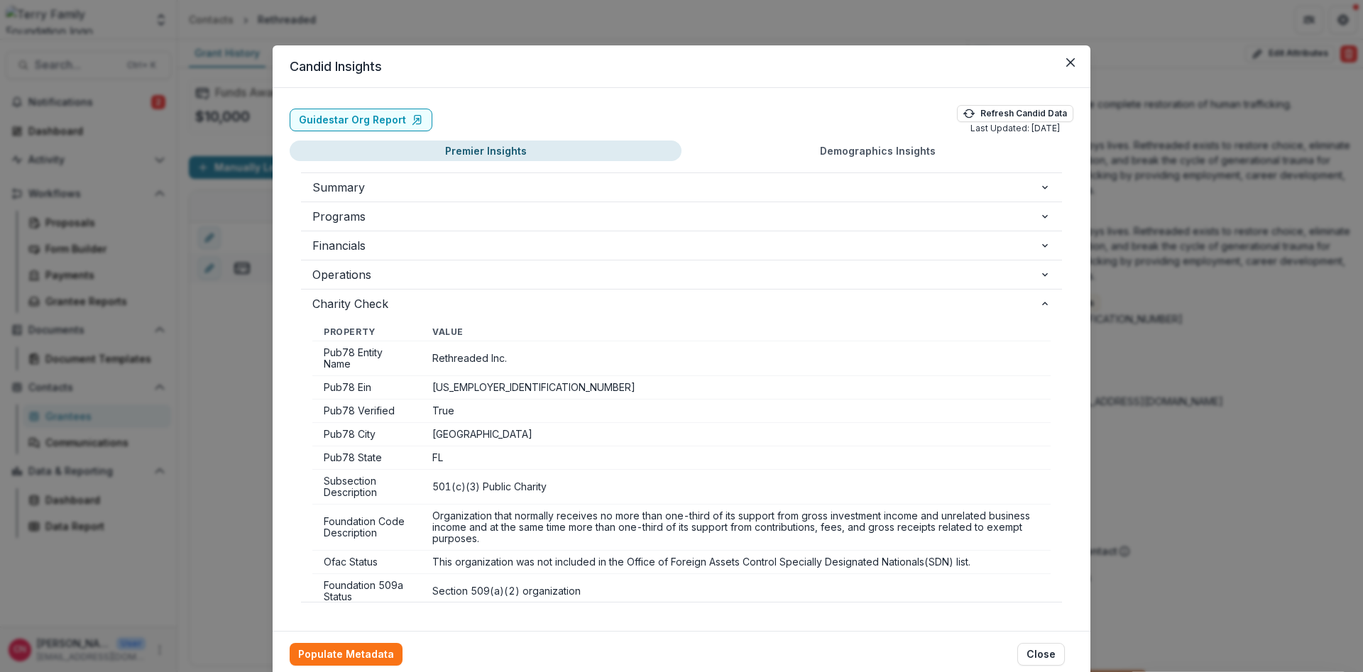
scroll to position [65, 0]
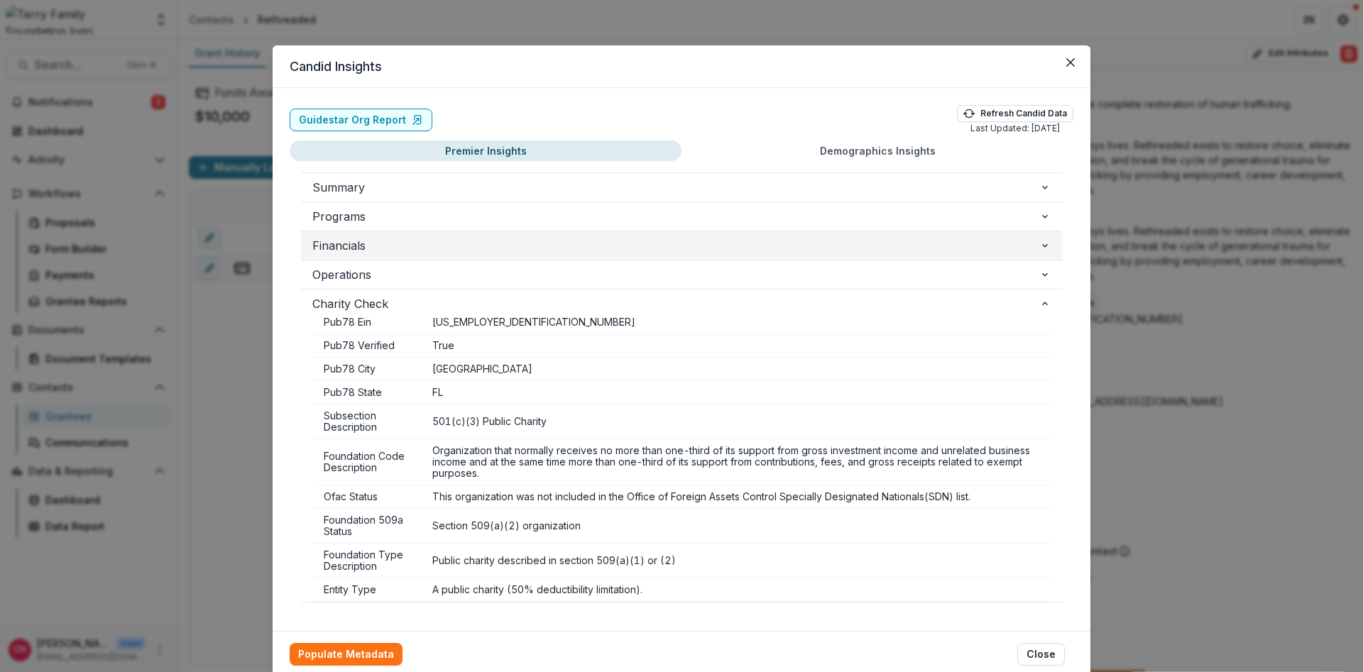
click at [1047, 244] on icon "button" at bounding box center [1044, 245] width 11 height 11
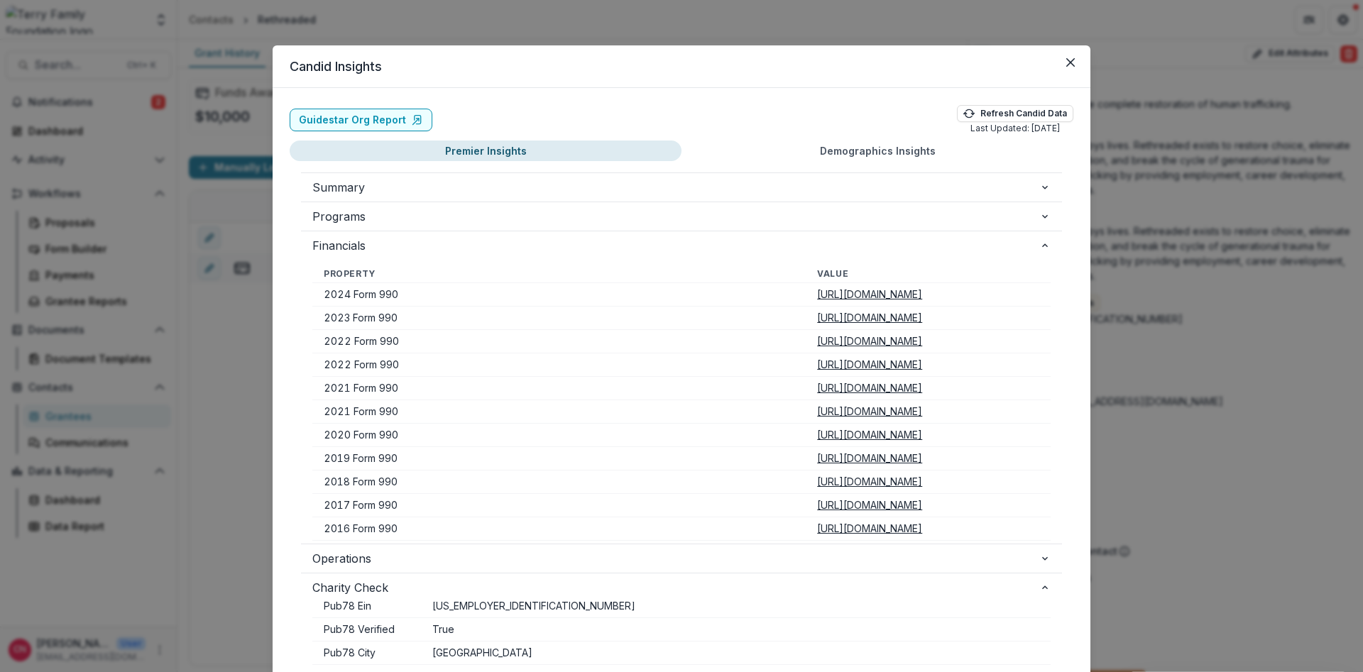
click at [817, 297] on u "https://pdf.guidestar.org/PDF_Images/2024/453/036/2024-453036999-20250102934930…" at bounding box center [869, 294] width 105 height 12
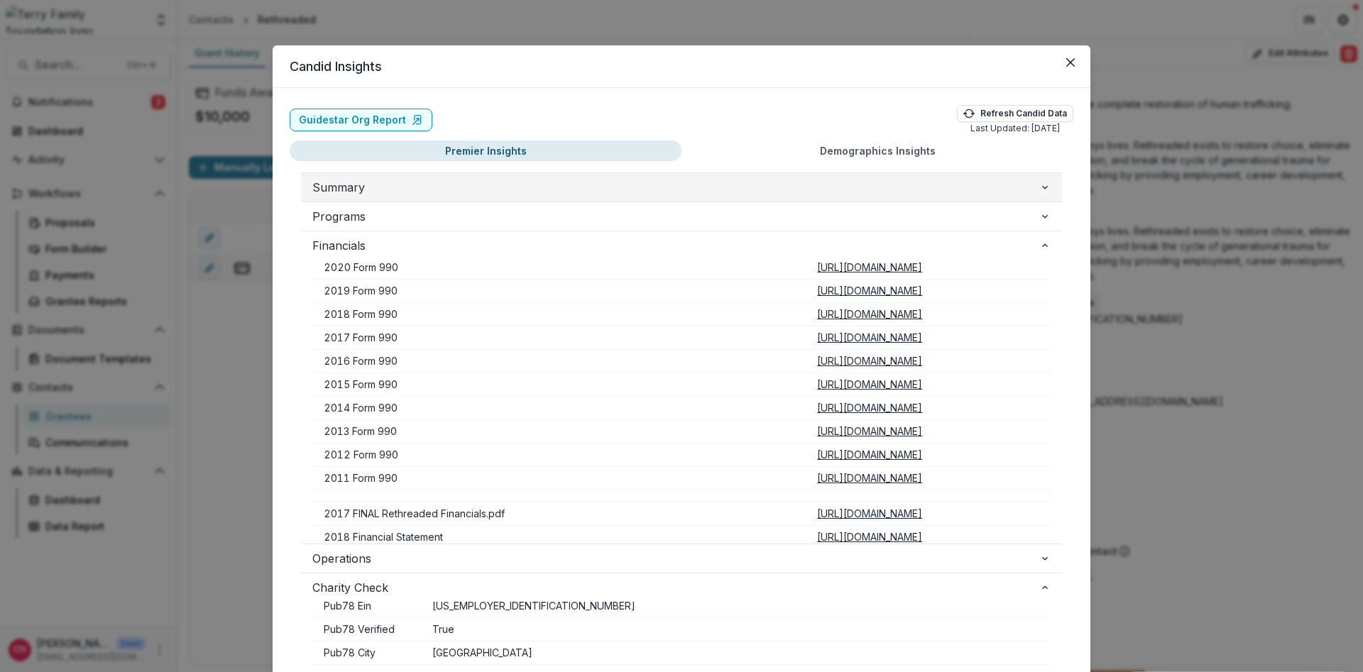
scroll to position [170, 0]
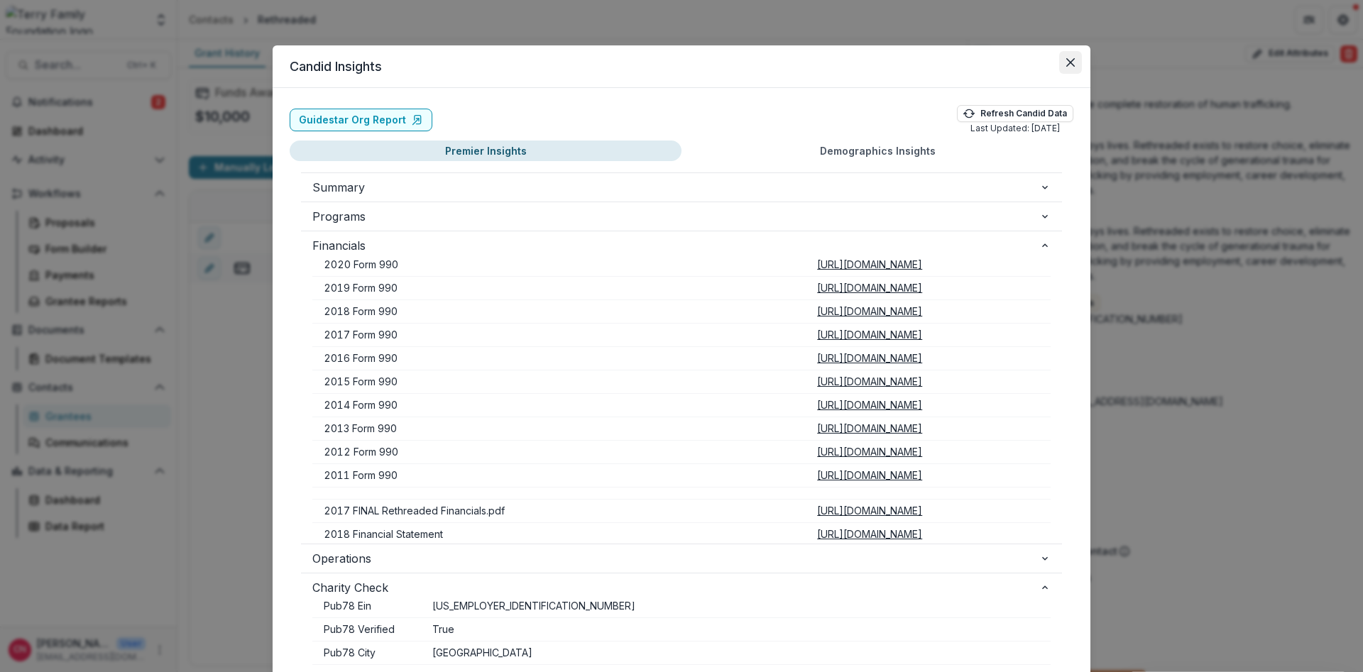
click at [1069, 55] on button "Close" at bounding box center [1070, 62] width 23 height 23
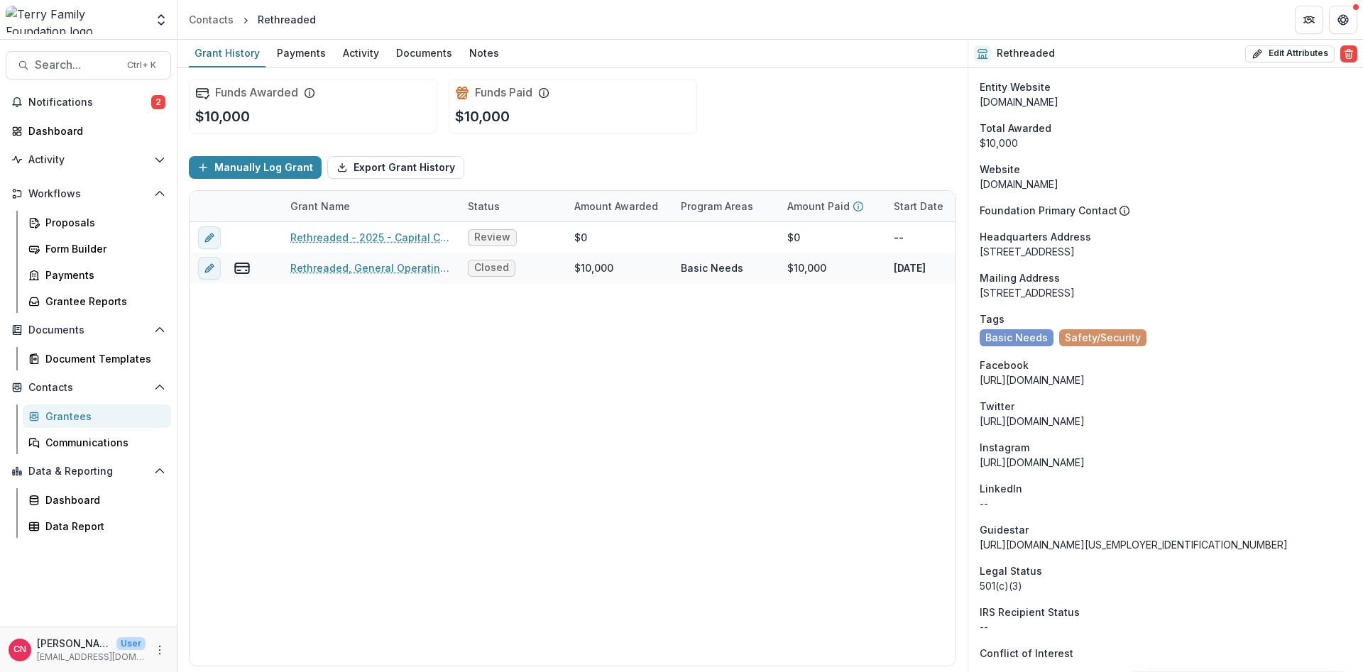
scroll to position [1179, 0]
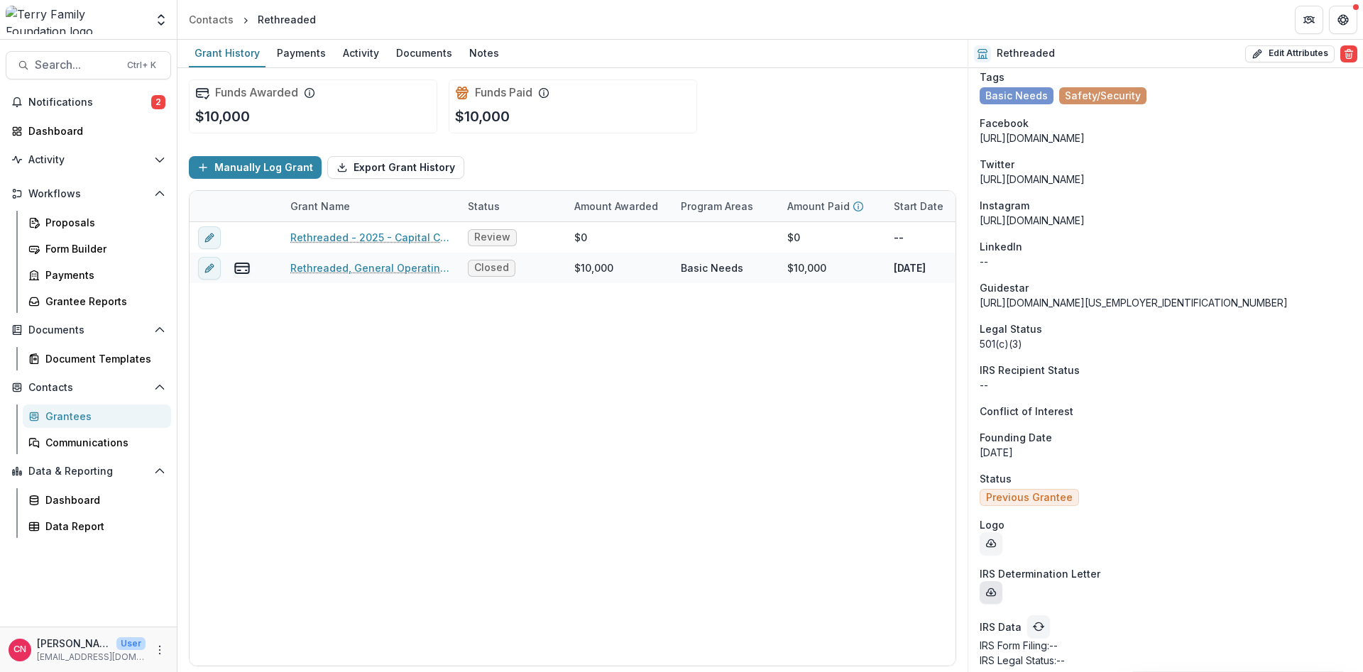
click at [986, 587] on icon "download-determination-letter" at bounding box center [990, 592] width 11 height 11
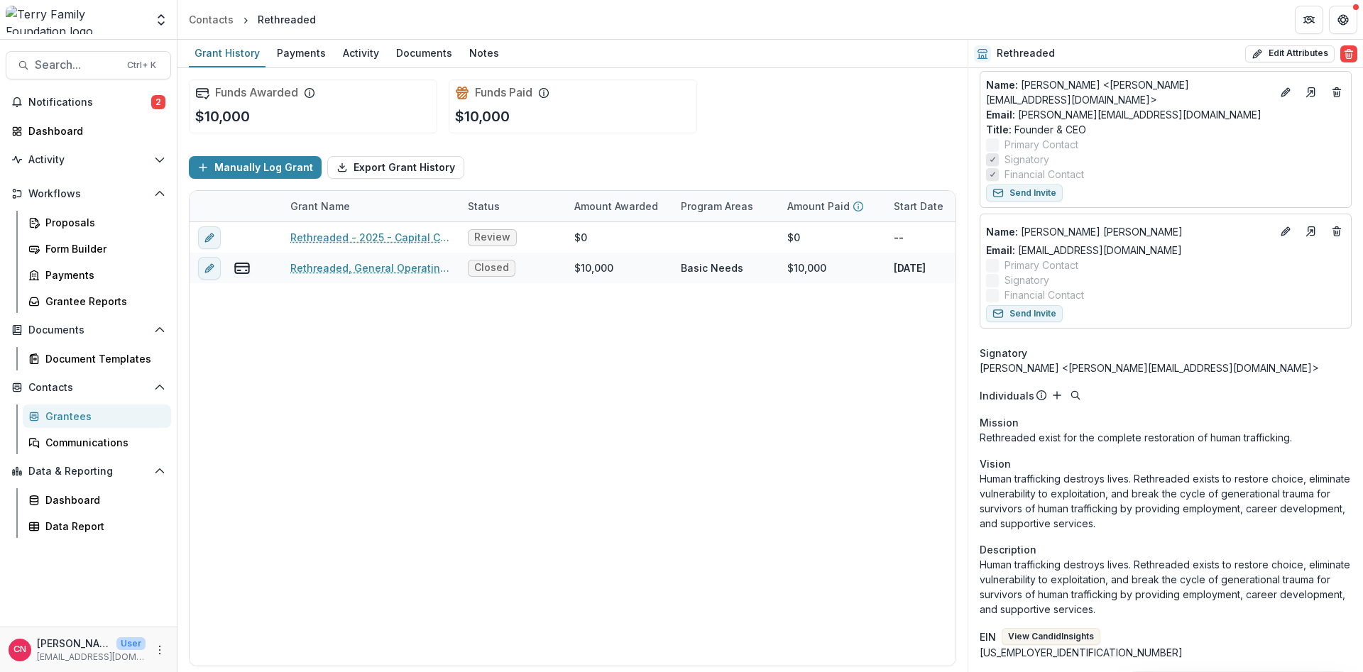
scroll to position [0, 0]
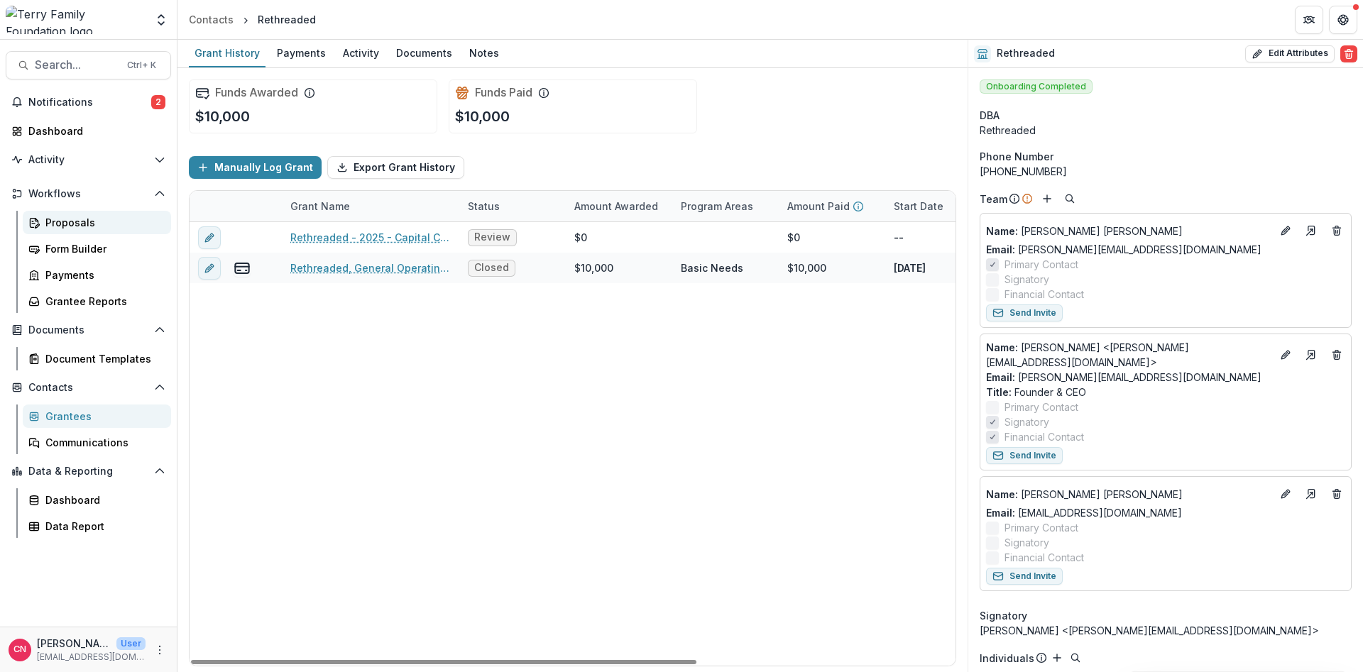
click at [64, 217] on div "Proposals" at bounding box center [102, 222] width 114 height 15
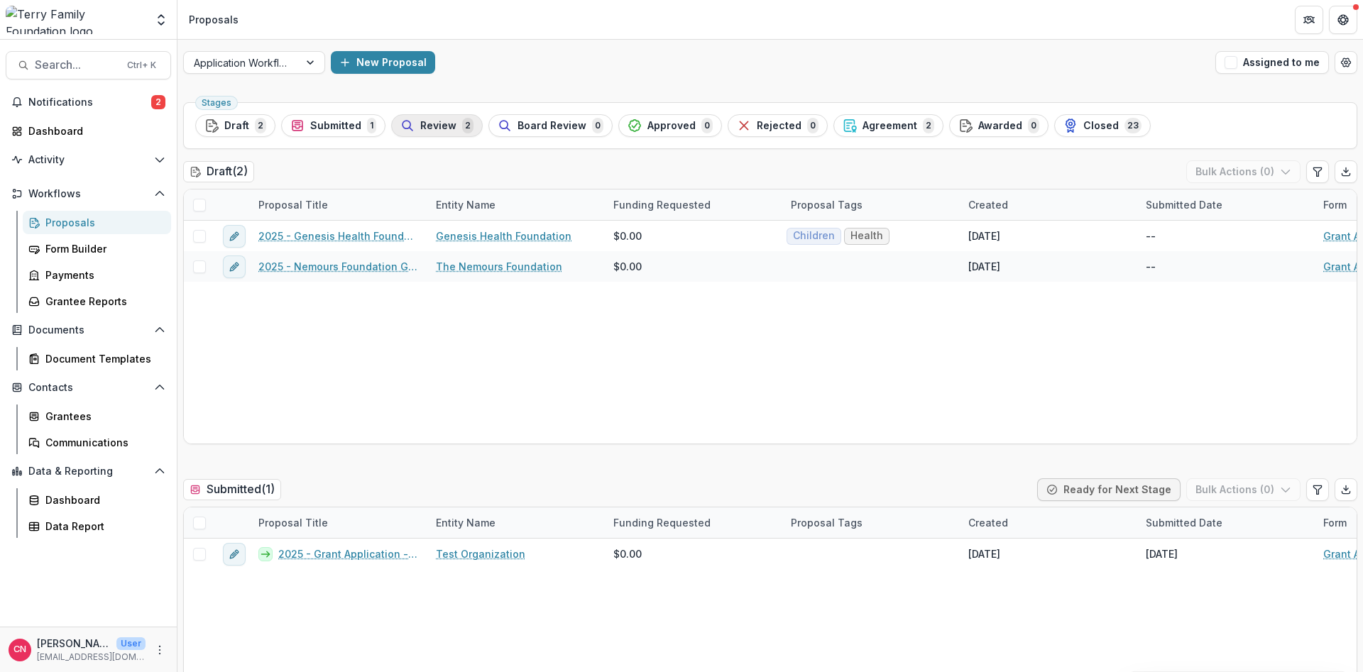
click at [435, 124] on span "Review" at bounding box center [438, 126] width 36 height 12
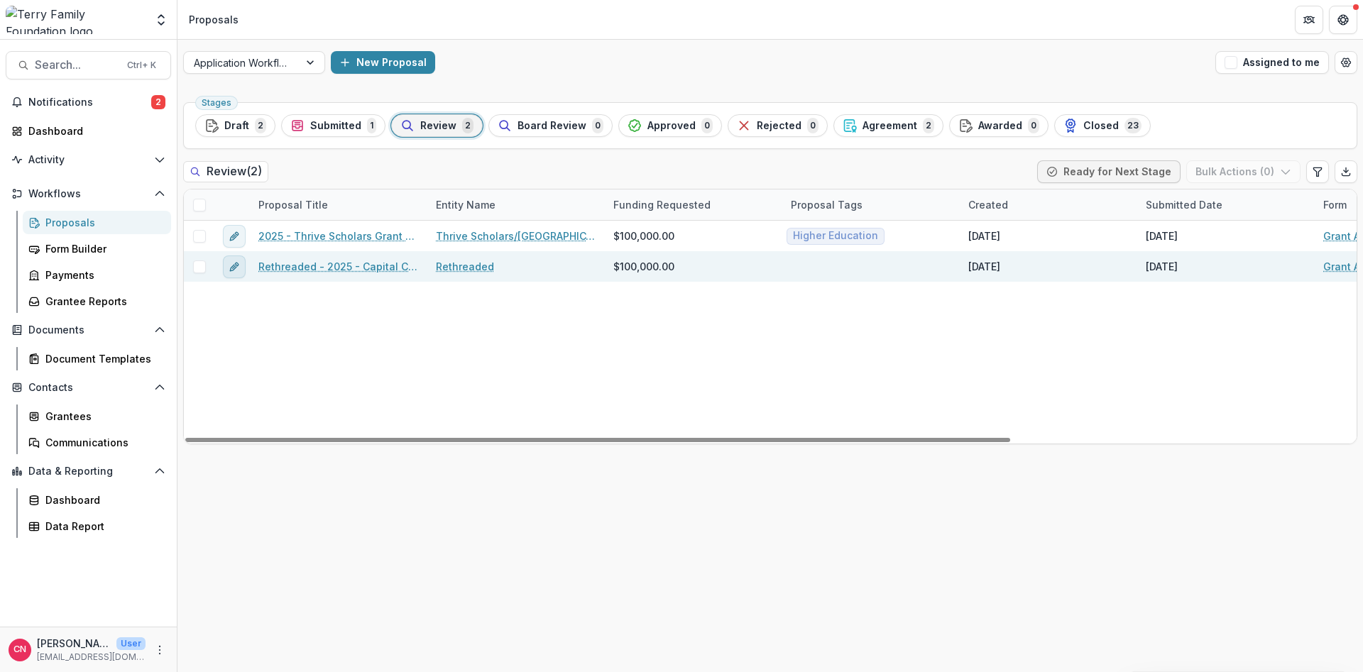
click at [238, 262] on icon "edit" at bounding box center [234, 266] width 11 height 11
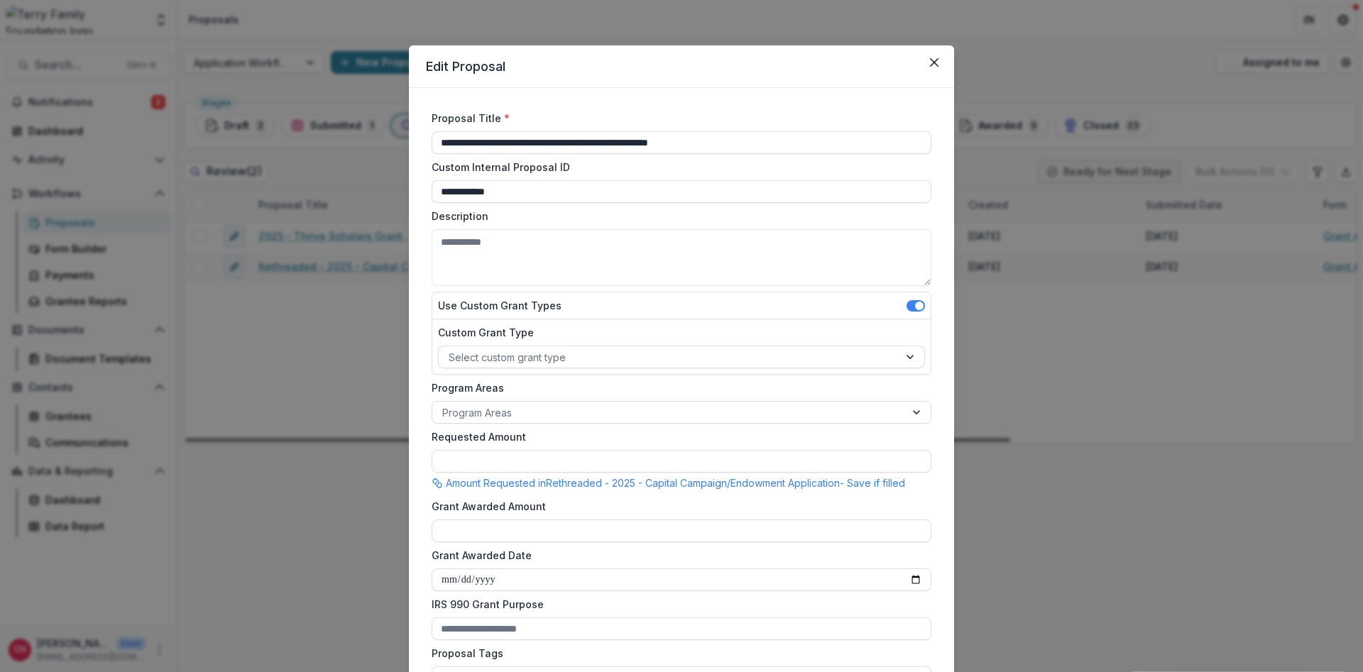
type input "********"
click at [923, 410] on div at bounding box center [918, 412] width 26 height 21
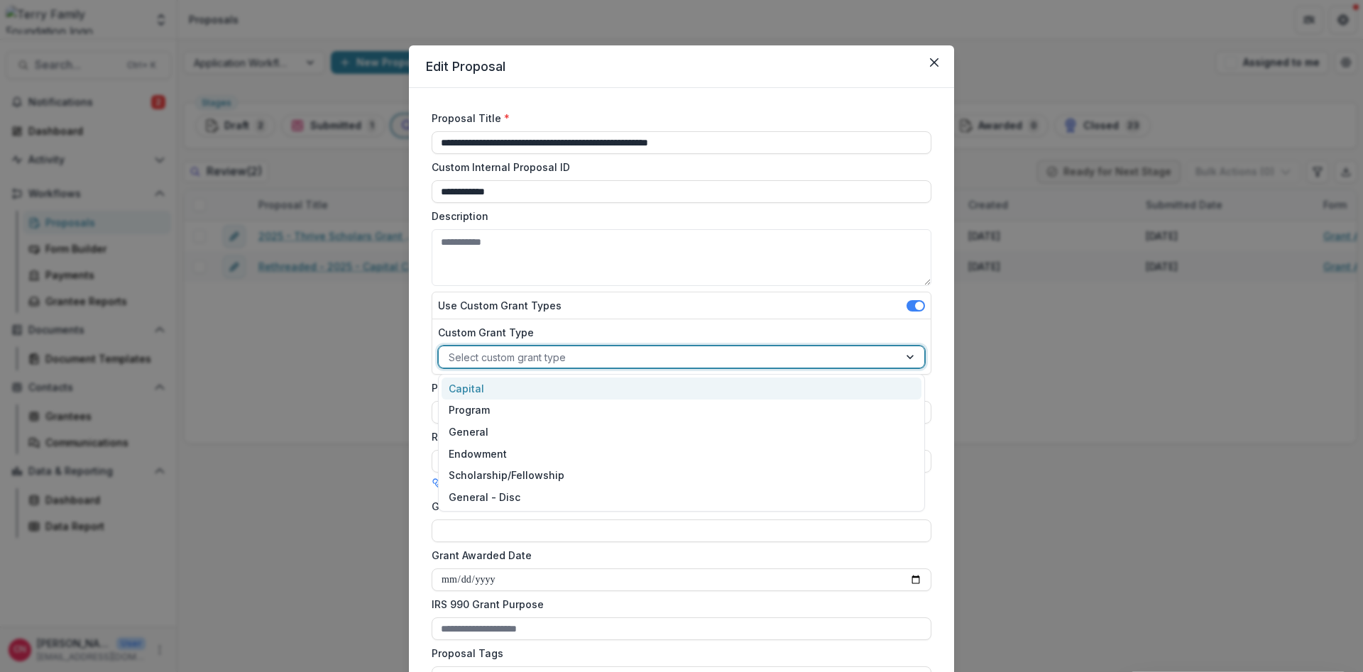
click at [583, 348] on div "Select custom grant type" at bounding box center [669, 357] width 460 height 21
click at [474, 383] on div "Capital" at bounding box center [682, 389] width 480 height 22
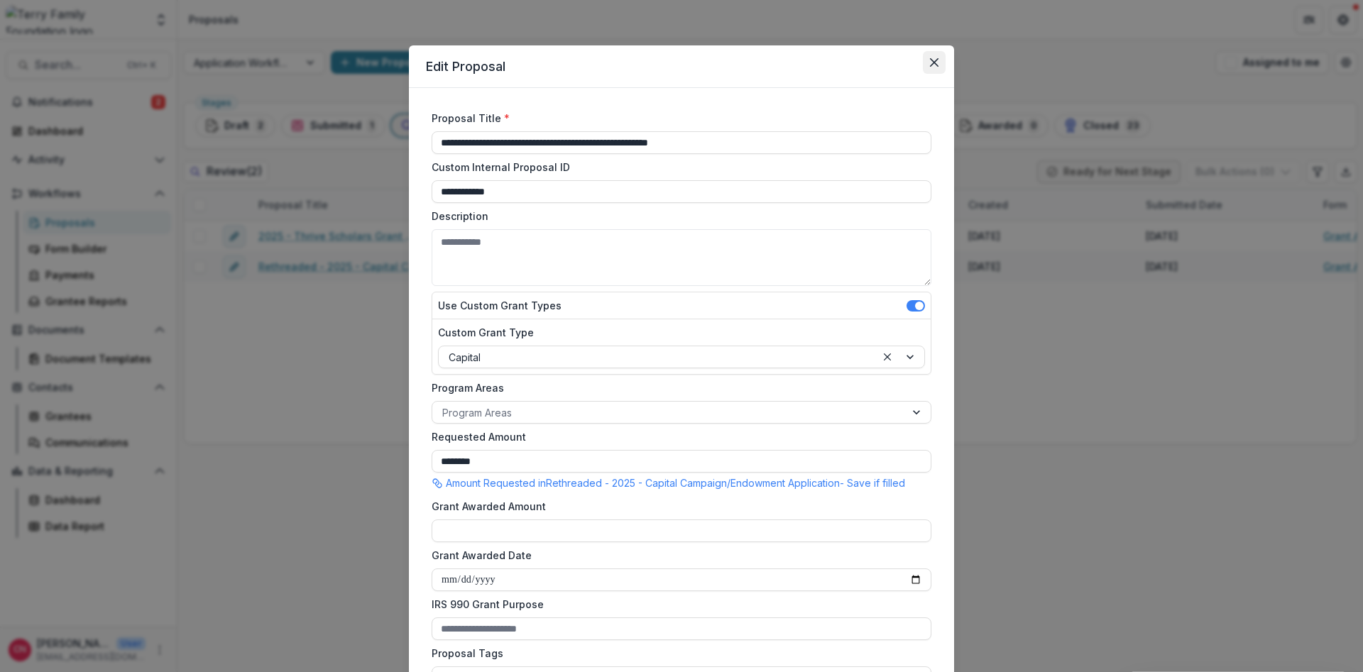
click at [936, 58] on icon "Close" at bounding box center [934, 62] width 9 height 9
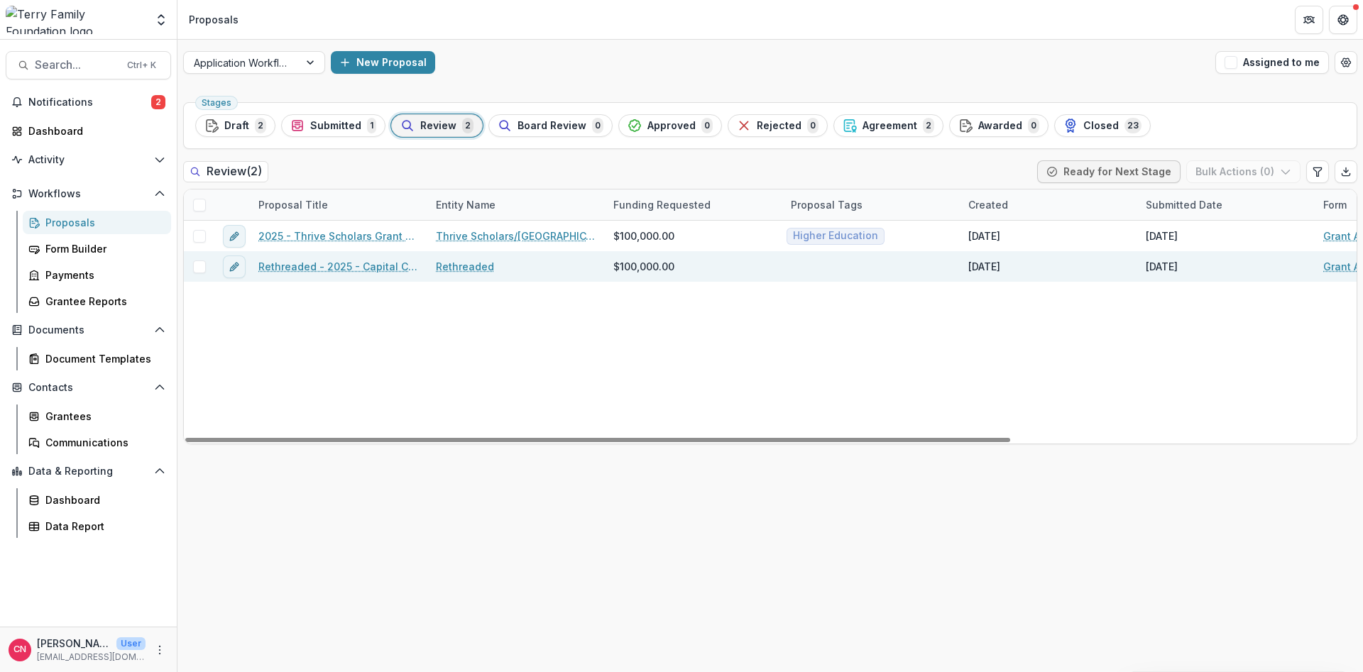
click at [293, 263] on link "Rethreaded - 2025 - Capital Campaign/Endowment Application" at bounding box center [338, 266] width 160 height 15
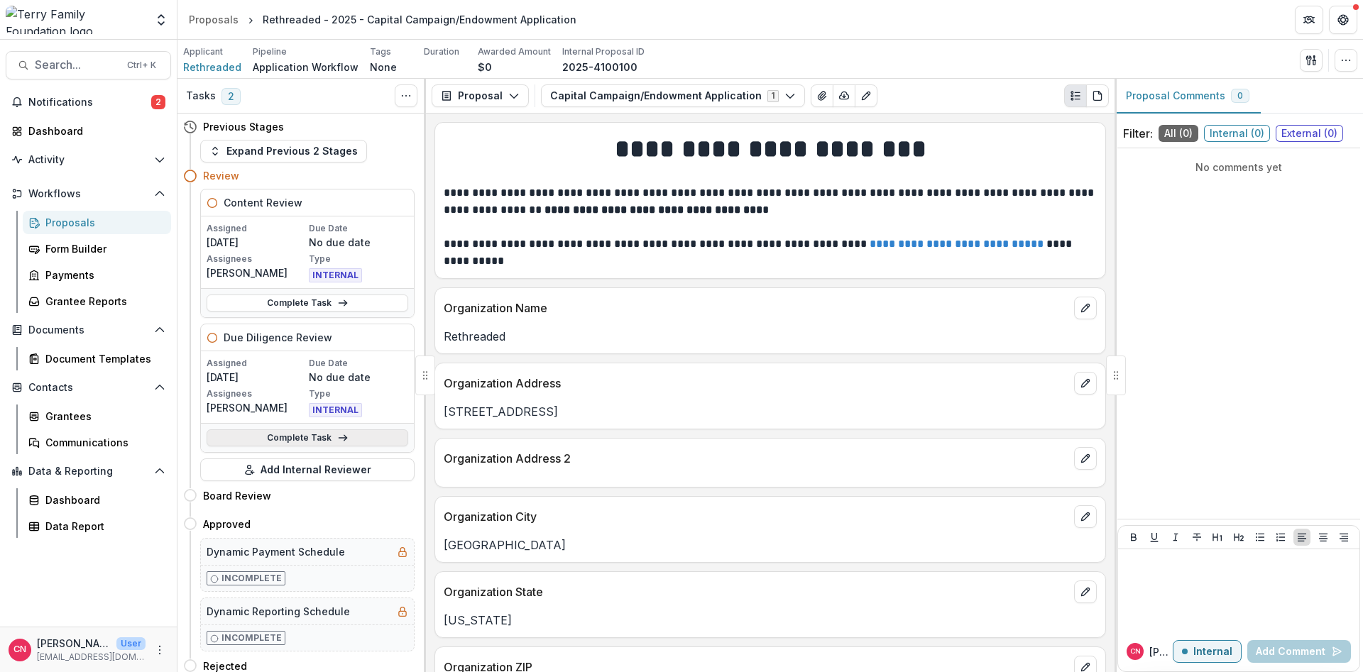
click at [275, 433] on link "Complete Task" at bounding box center [308, 438] width 202 height 17
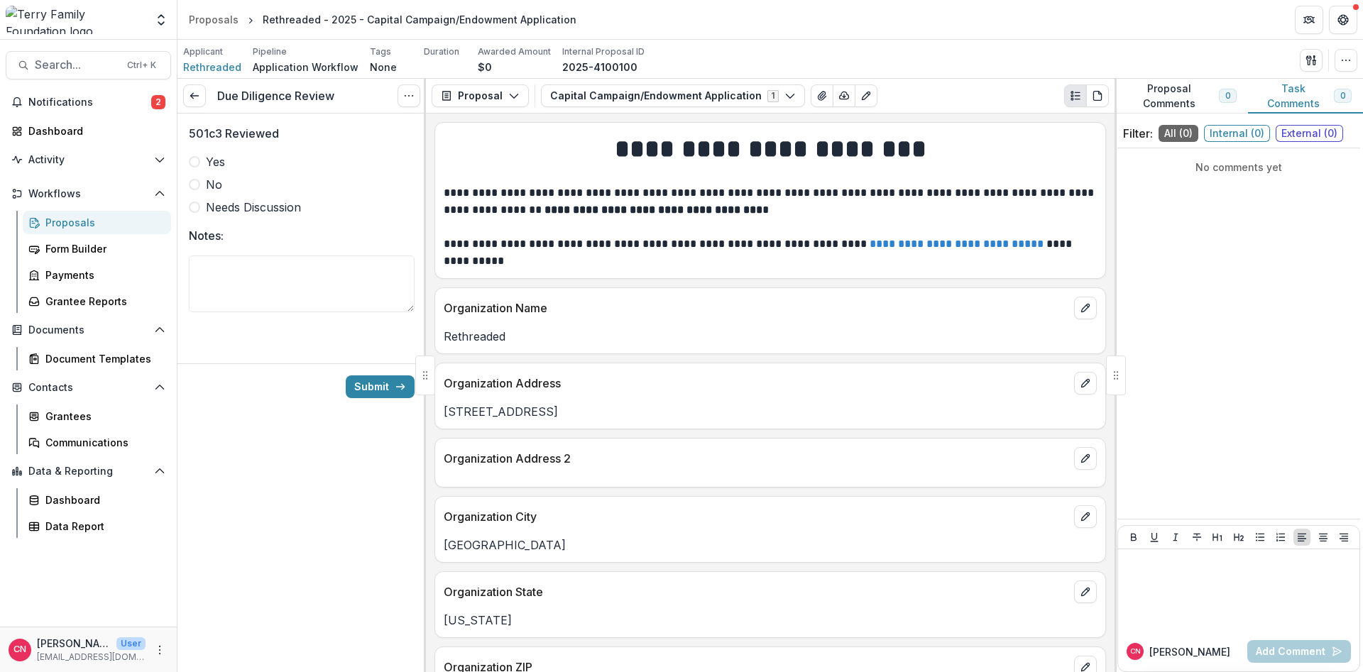
click at [197, 164] on span at bounding box center [194, 161] width 11 height 11
click at [371, 386] on button "Submit" at bounding box center [380, 387] width 69 height 23
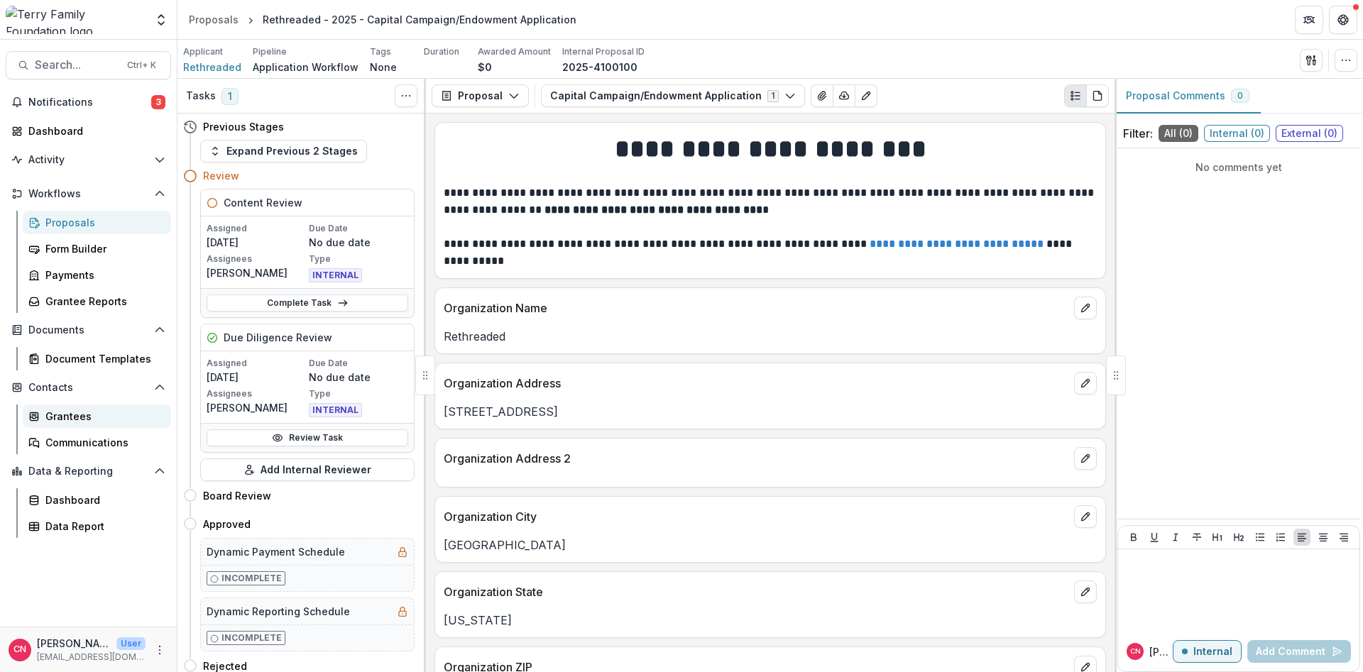
click at [69, 416] on div "Grantees" at bounding box center [102, 416] width 114 height 15
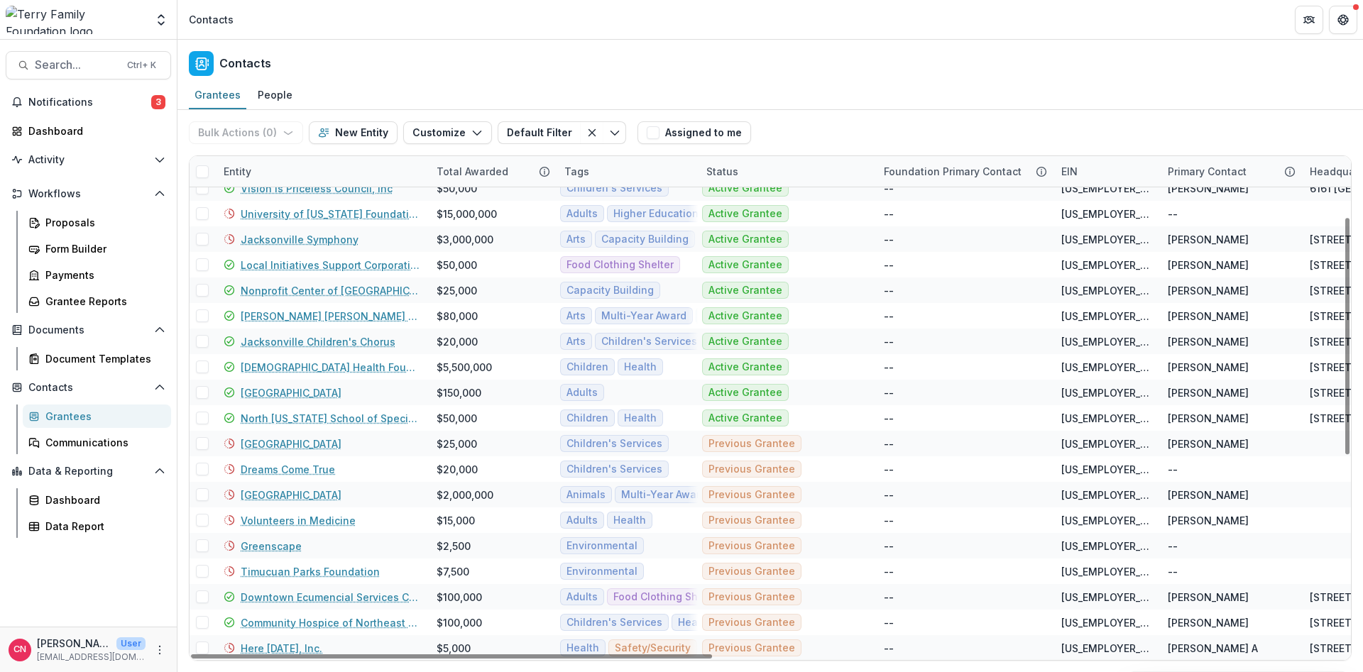
scroll to position [256, 0]
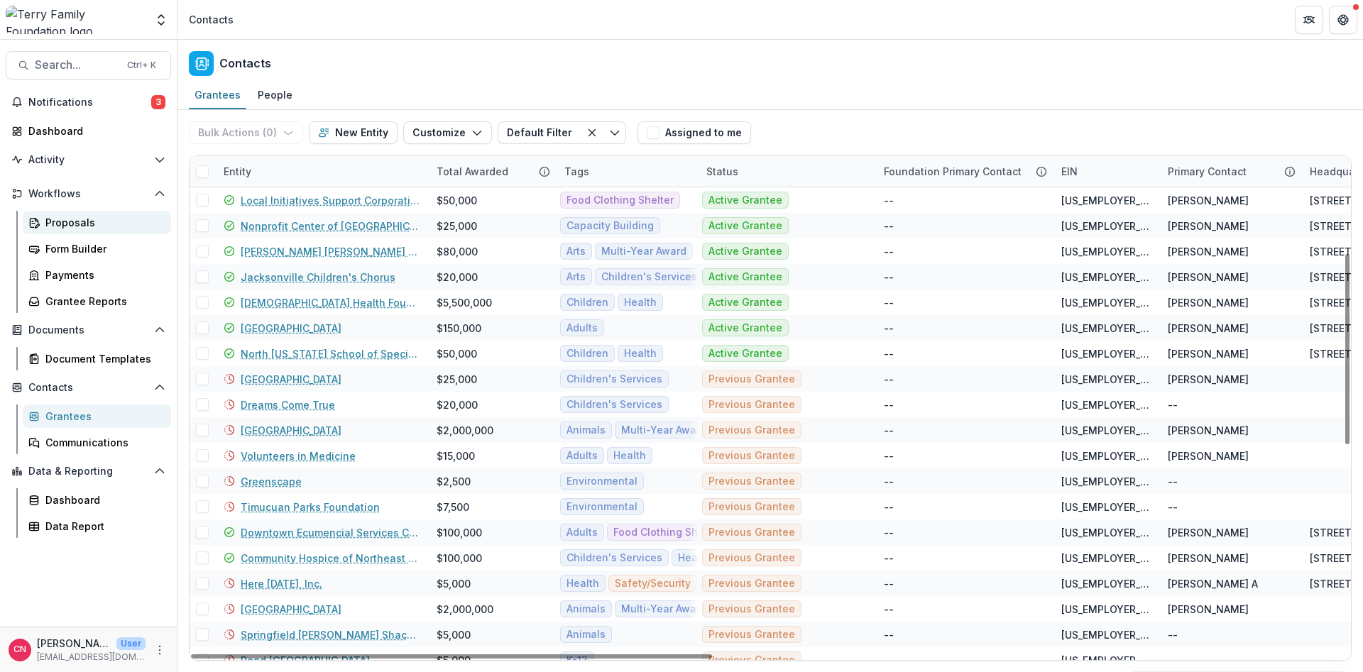
click at [60, 218] on div "Proposals" at bounding box center [102, 222] width 114 height 15
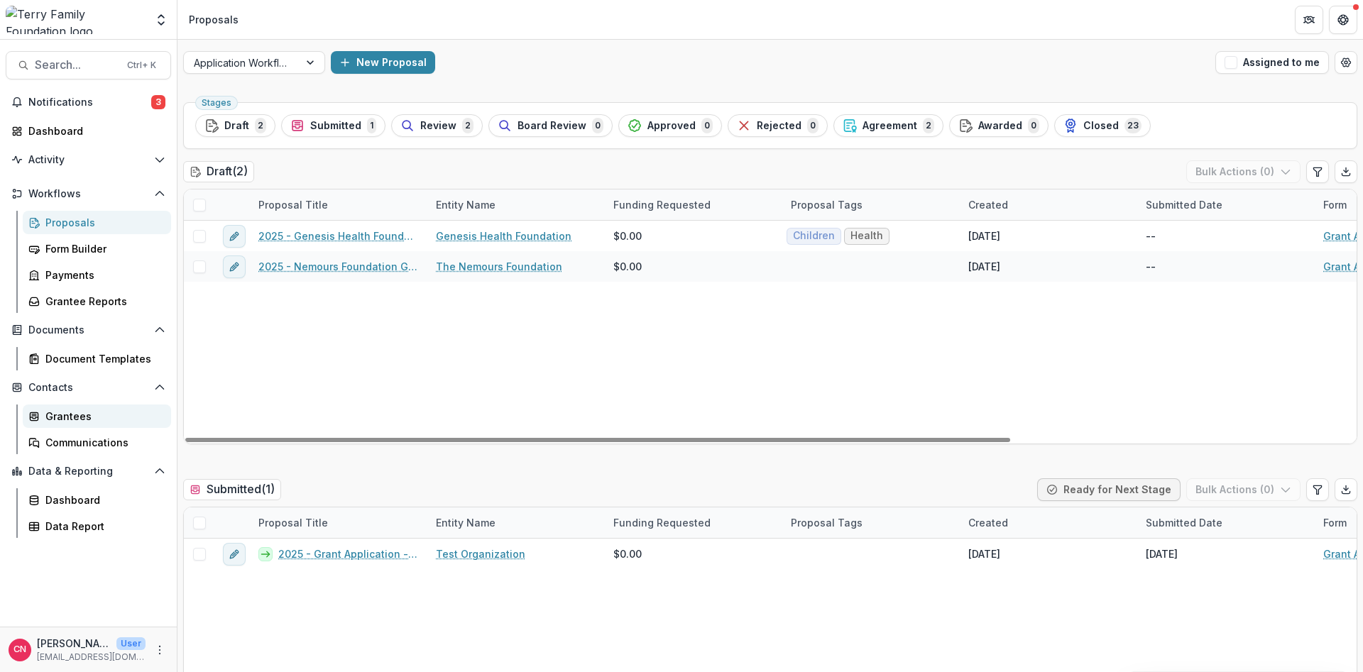
click at [72, 414] on div "Grantees" at bounding box center [102, 416] width 114 height 15
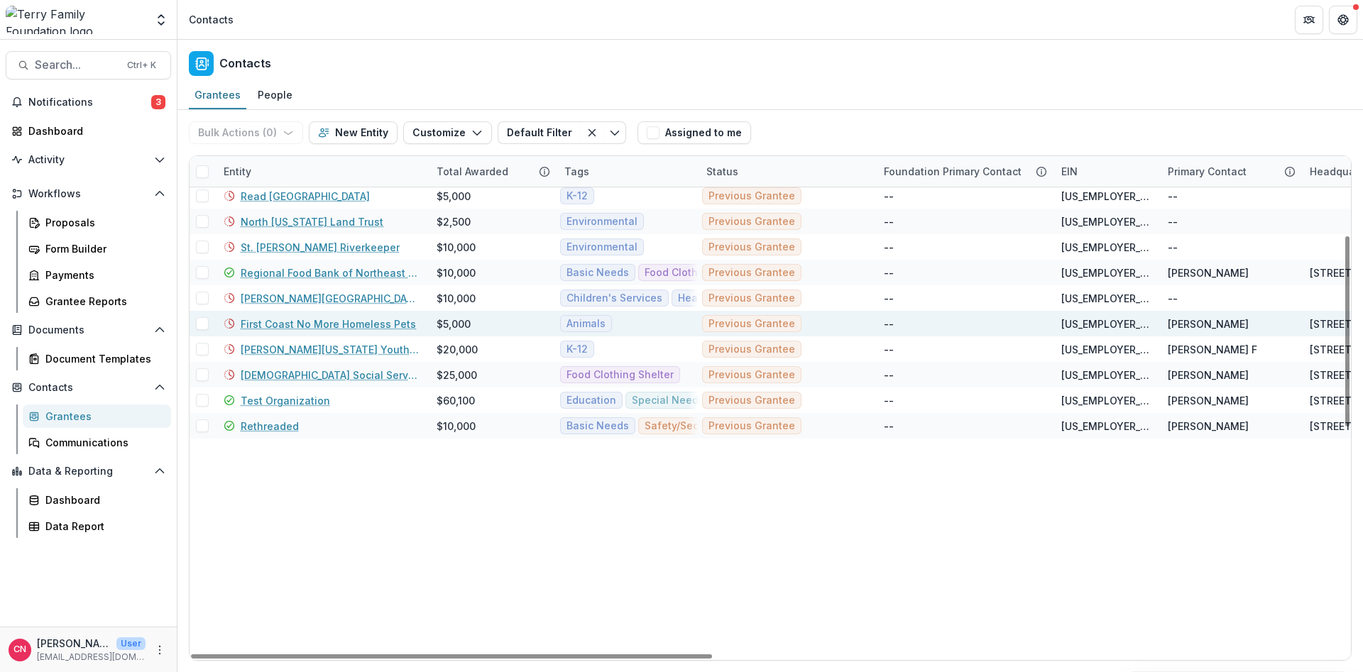
scroll to position [209, 0]
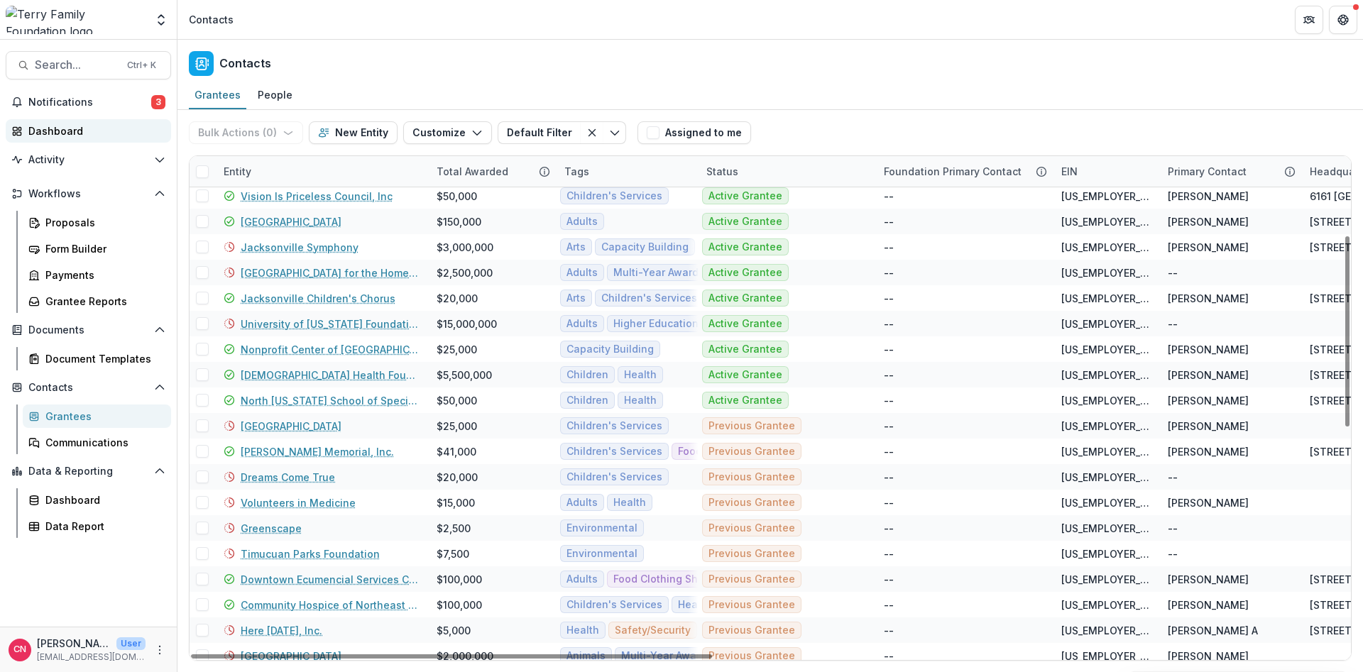
drag, startPoint x: 86, startPoint y: 126, endPoint x: 43, endPoint y: 126, distance: 43.3
click at [80, 126] on div "Dashboard" at bounding box center [93, 131] width 131 height 15
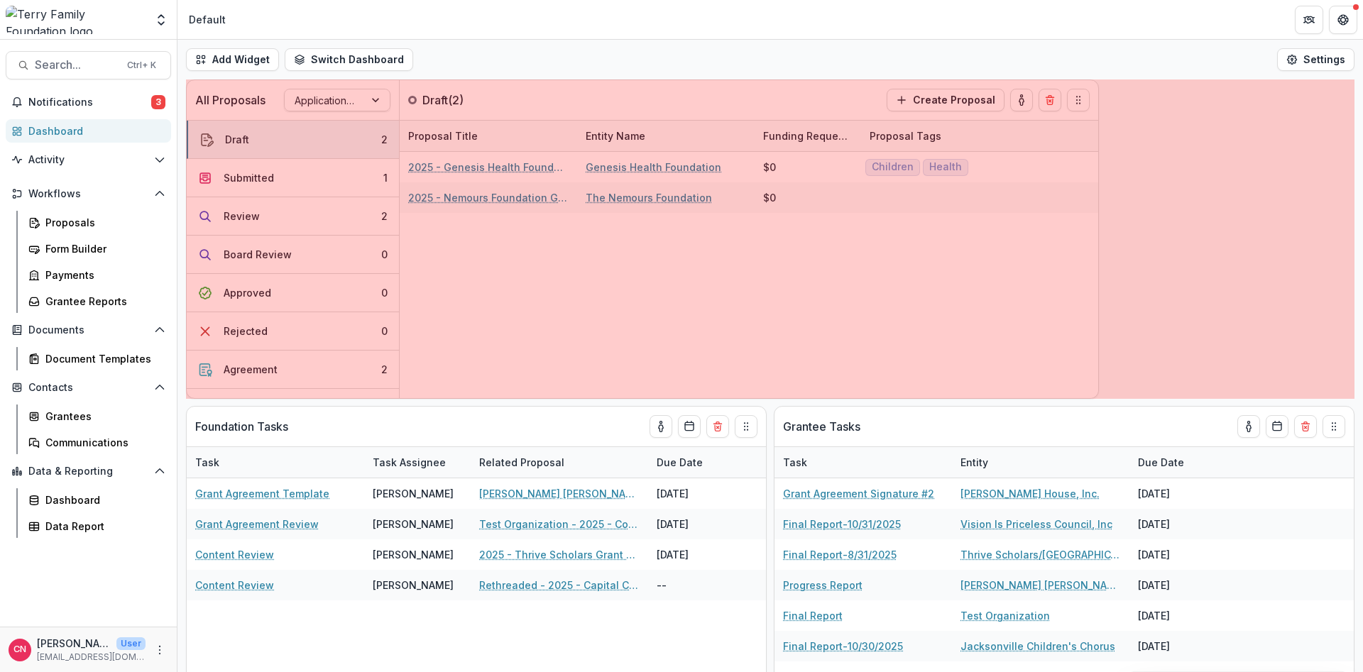
drag, startPoint x: 1353, startPoint y: 237, endPoint x: 1097, endPoint y: 240, distance: 255.6
click at [1097, 240] on div "All Proposals Application Workflow Draft ( 2 ) Create Proposal Draft 2 Submitte…" at bounding box center [771, 376] width 1186 height 593
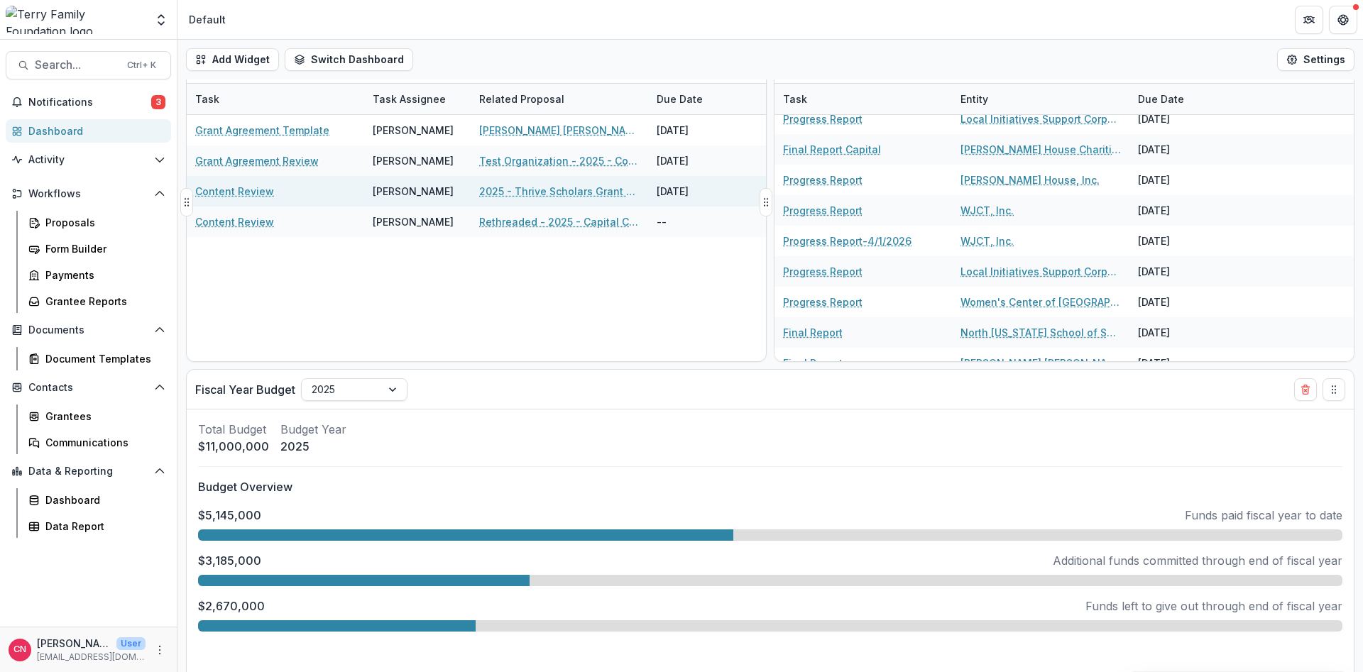
scroll to position [380, 0]
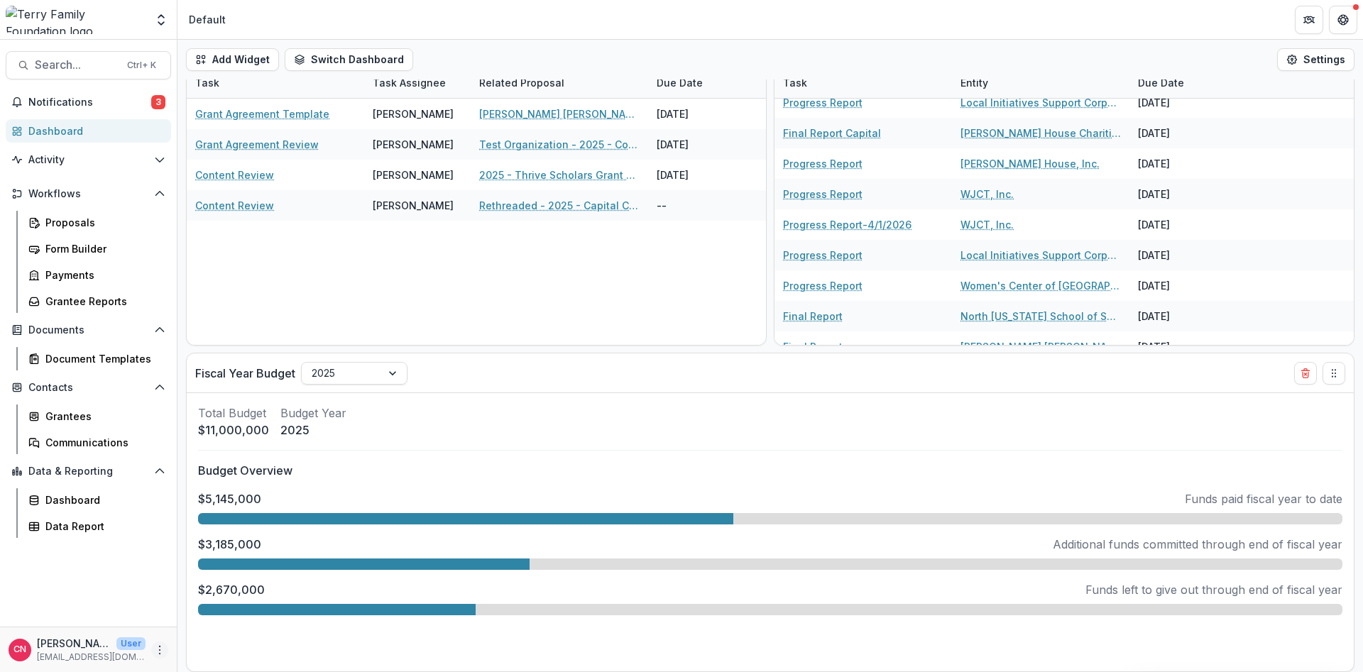
click at [159, 649] on icon "More" at bounding box center [159, 650] width 11 height 11
click at [221, 640] on button "Logout" at bounding box center [254, 643] width 152 height 23
